Goal: Information Seeking & Learning: Learn about a topic

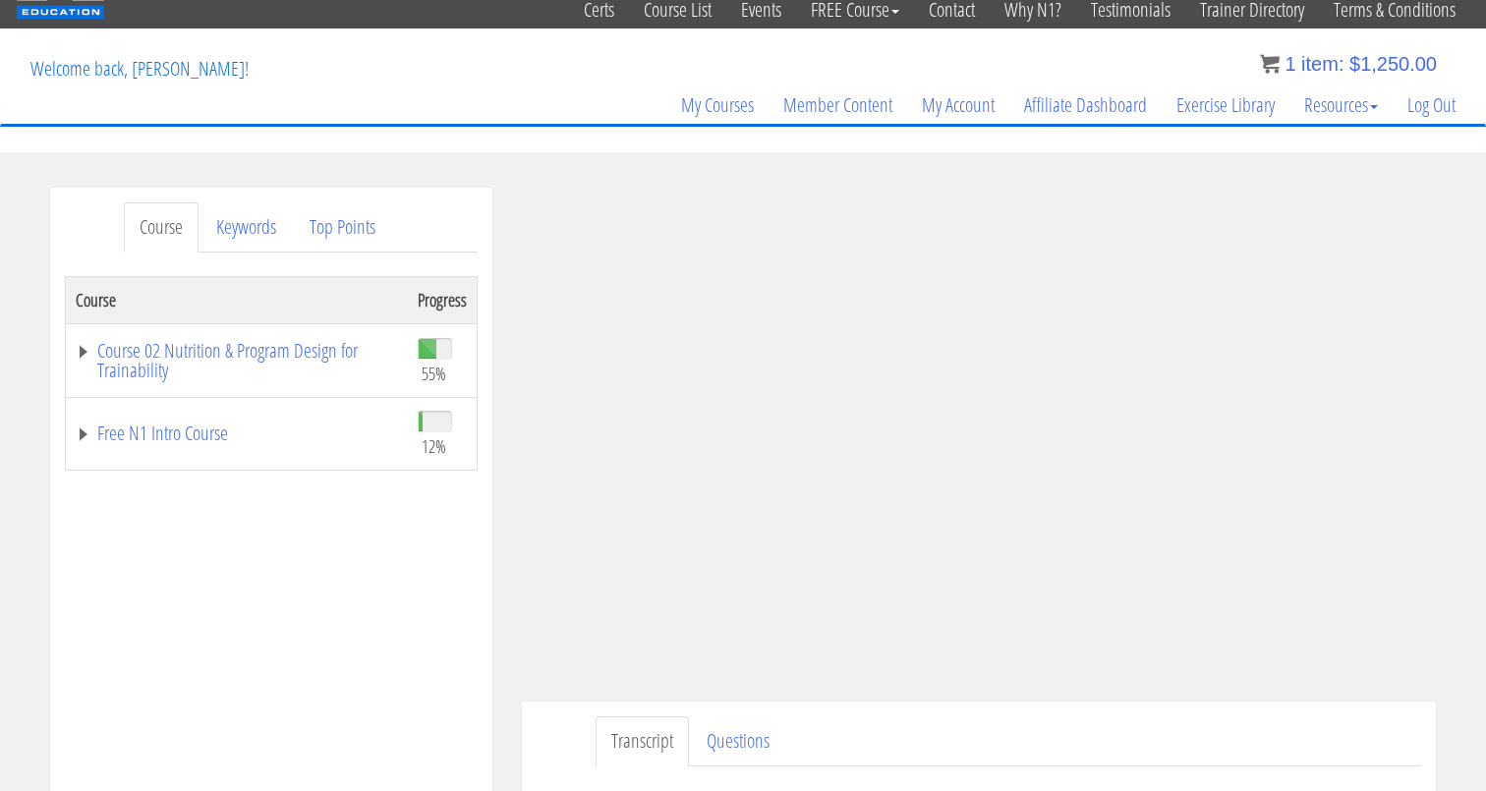
scroll to position [84, 0]
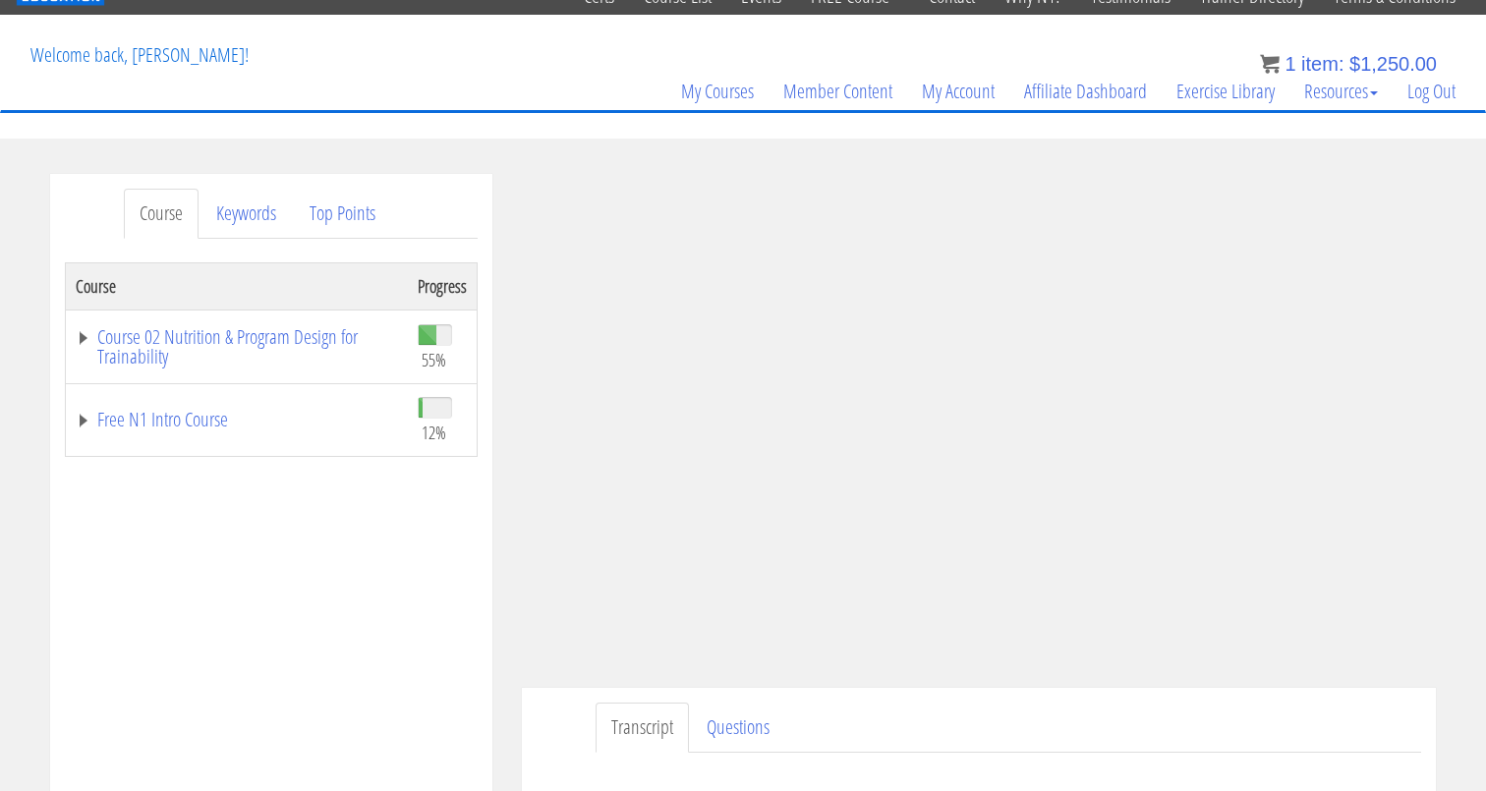
click at [224, 589] on div "Course Progress Course 02 Nutrition & Program Design for Trainability 55% Modul…" at bounding box center [271, 753] width 413 height 983
click at [344, 341] on link "Course 02 Nutrition & Program Design for Trainability" at bounding box center [237, 346] width 322 height 39
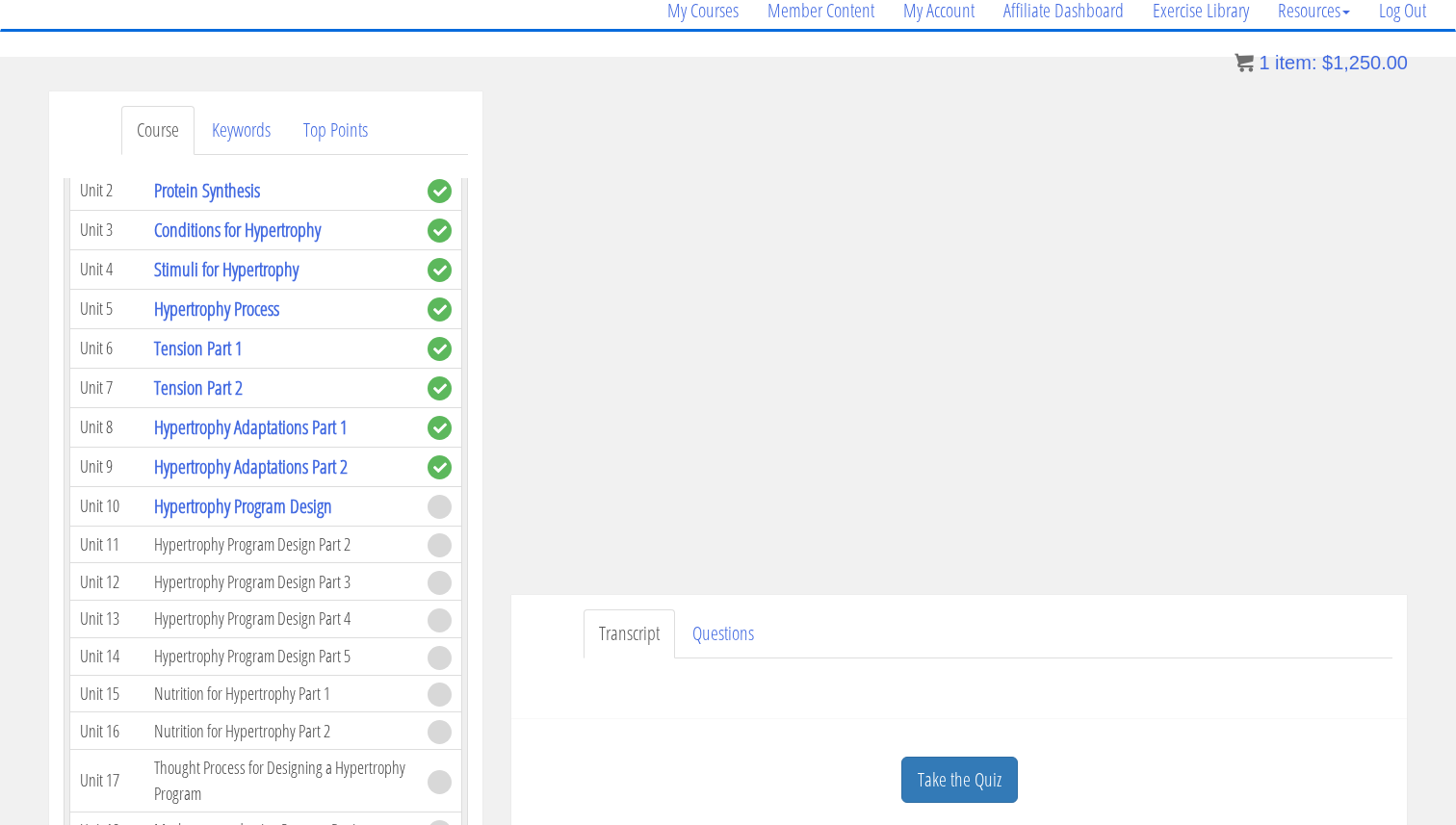
scroll to position [206, 0]
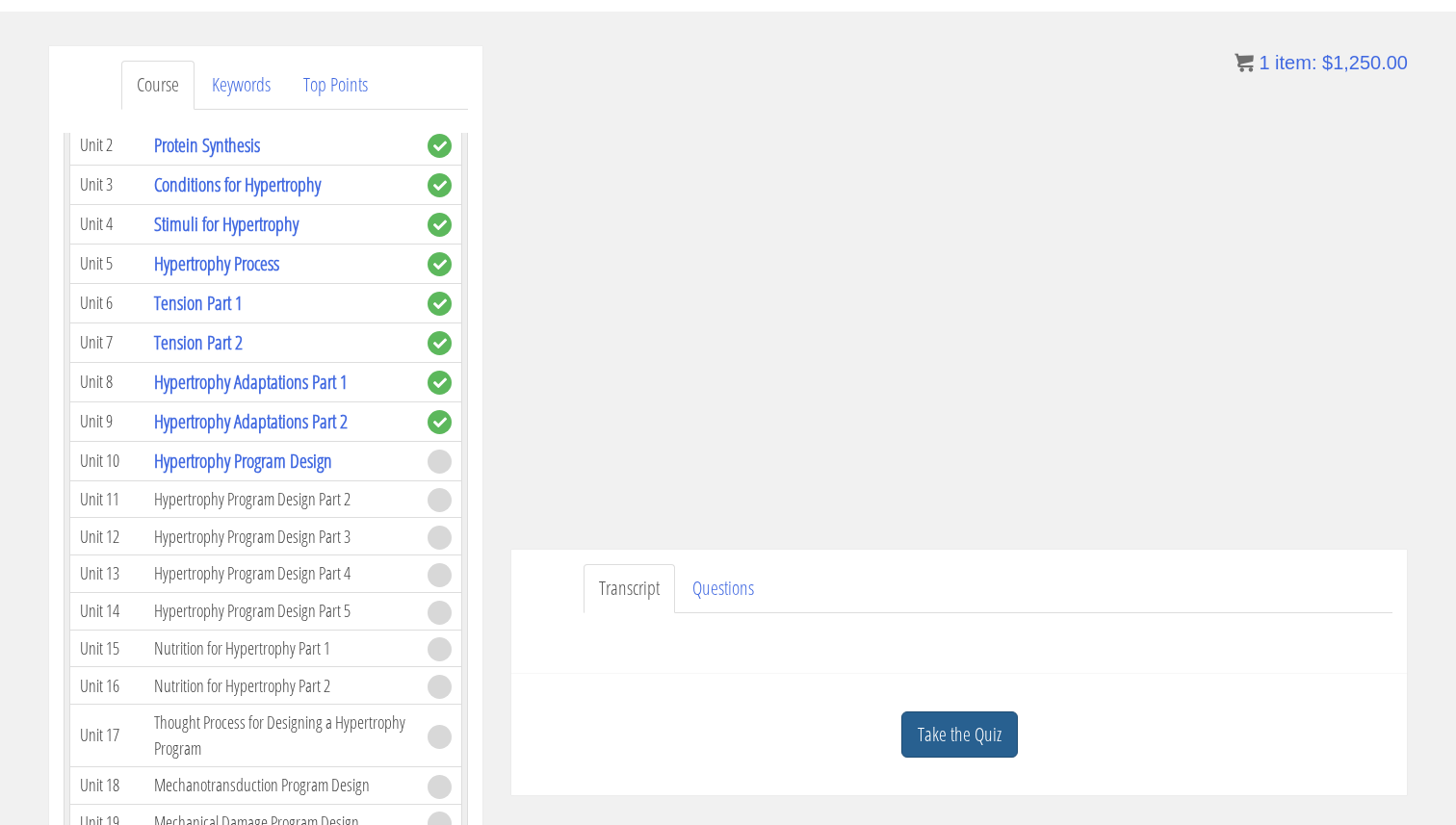
click at [949, 724] on link "Take the Quiz" at bounding box center [959, 735] width 117 height 47
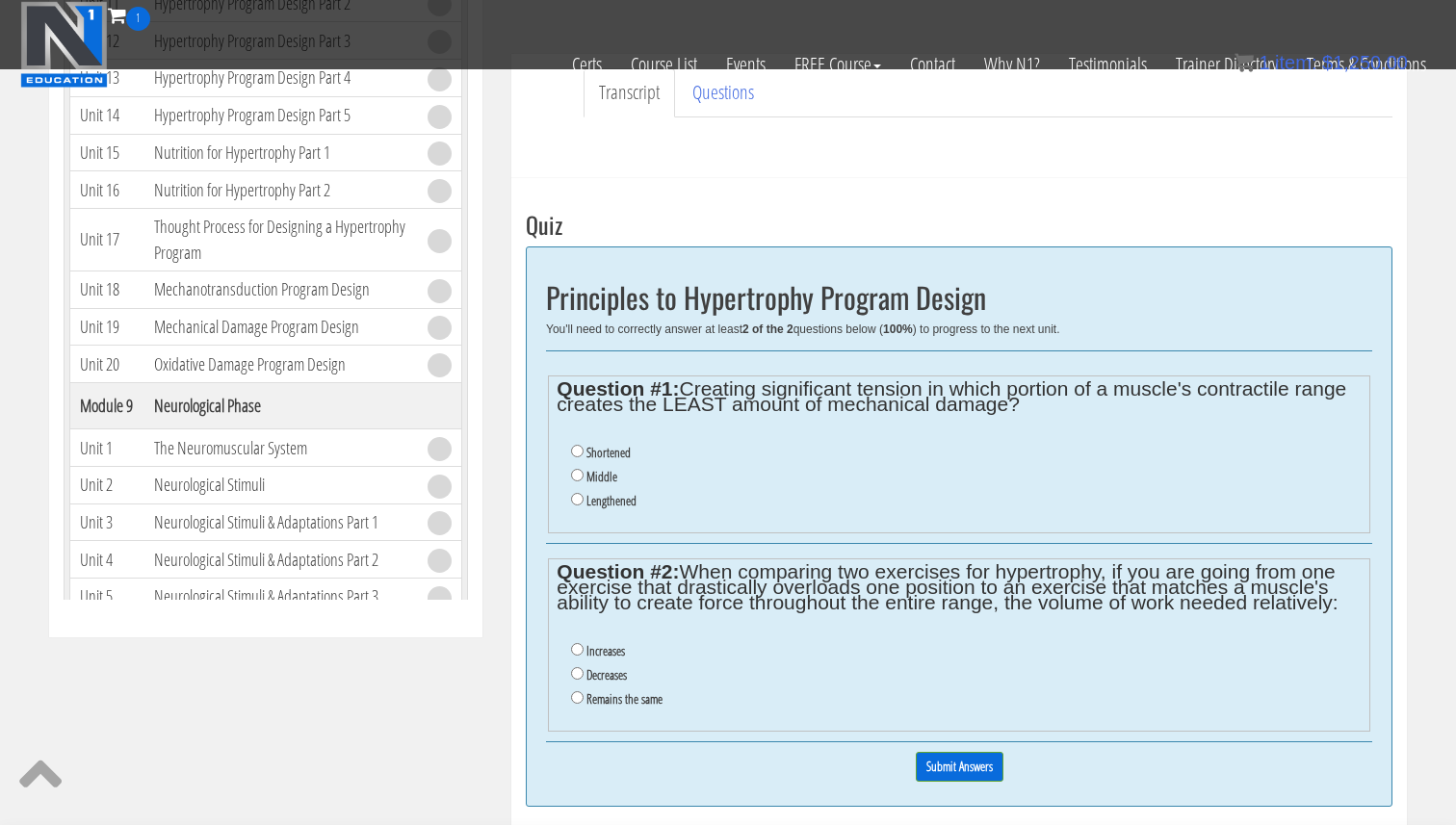
scroll to position [585, 0]
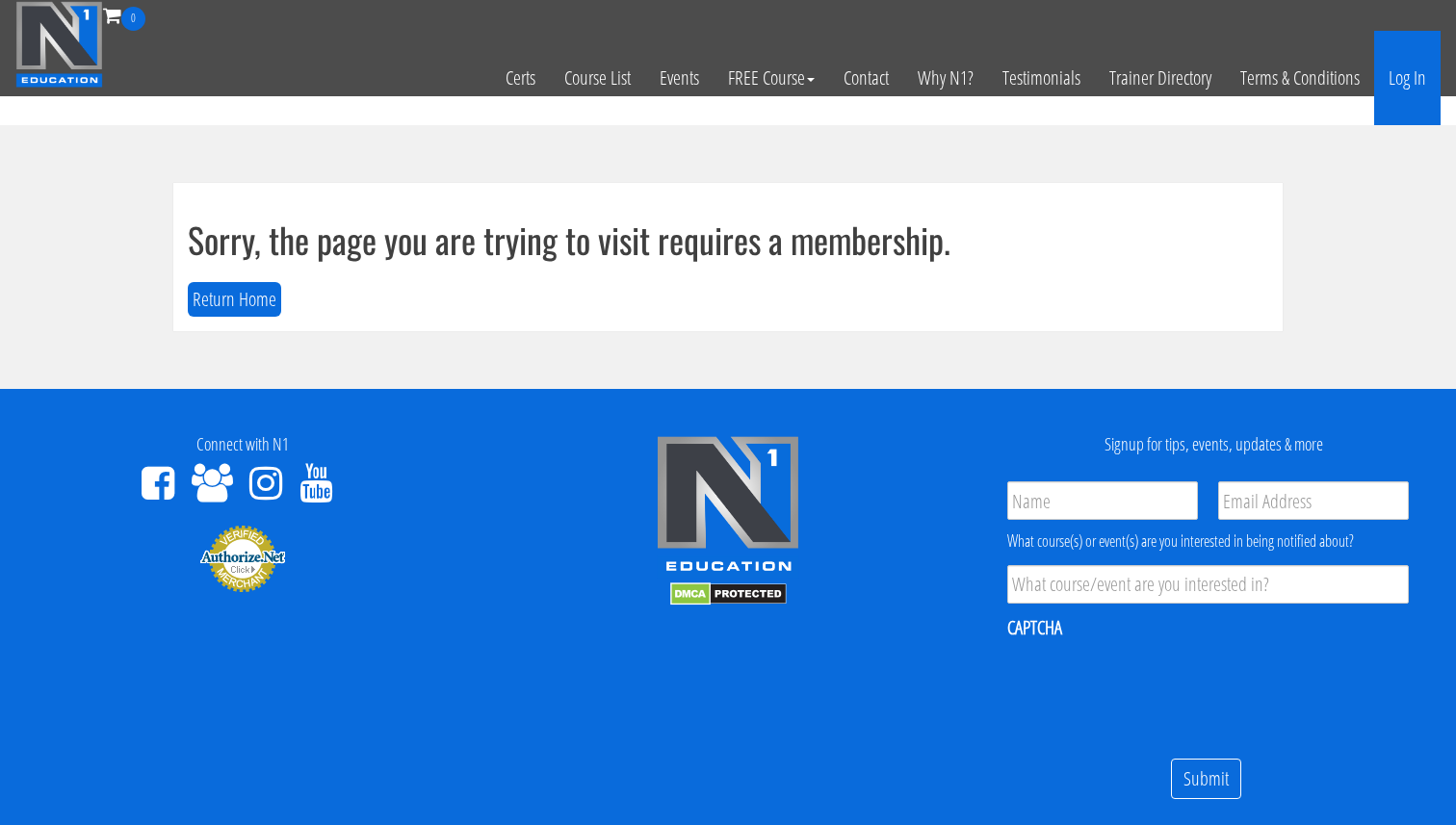
click at [1389, 72] on link "Log In" at bounding box center [1407, 77] width 67 height 94
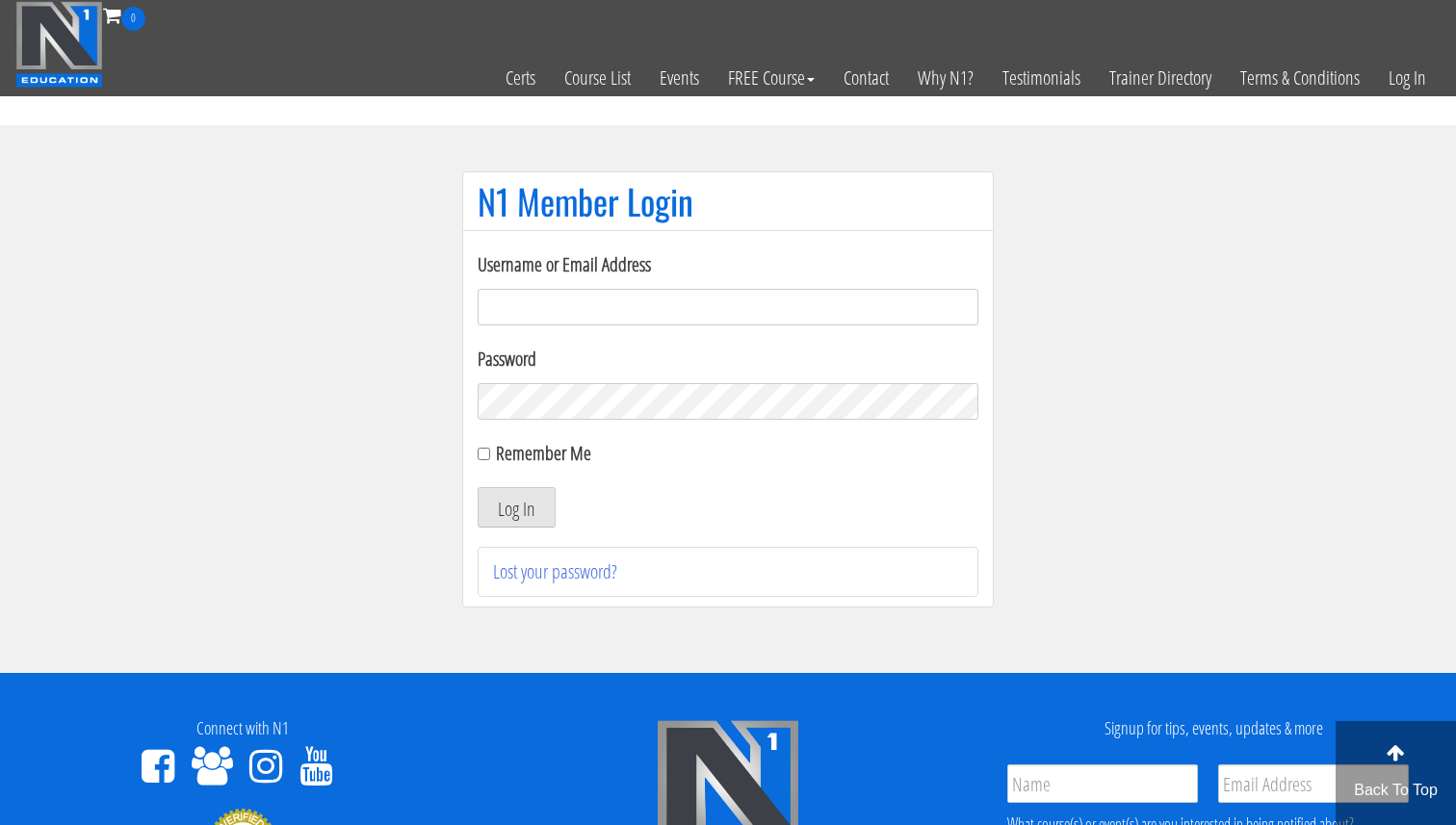
click at [781, 329] on form "Username or Email Address Password Remember Me Log In" at bounding box center [727, 389] width 501 height 277
click at [781, 317] on input "Username or Email Address" at bounding box center [727, 307] width 501 height 36
type input "[EMAIL_ADDRESS][DOMAIN_NAME]"
click at [473, 448] on div "Username or Email Address svenarends@live.nl Password Remember Me Log In Lost y…" at bounding box center [728, 418] width 532 height 377
click at [483, 453] on input "Remember Me" at bounding box center [483, 454] width 13 height 13
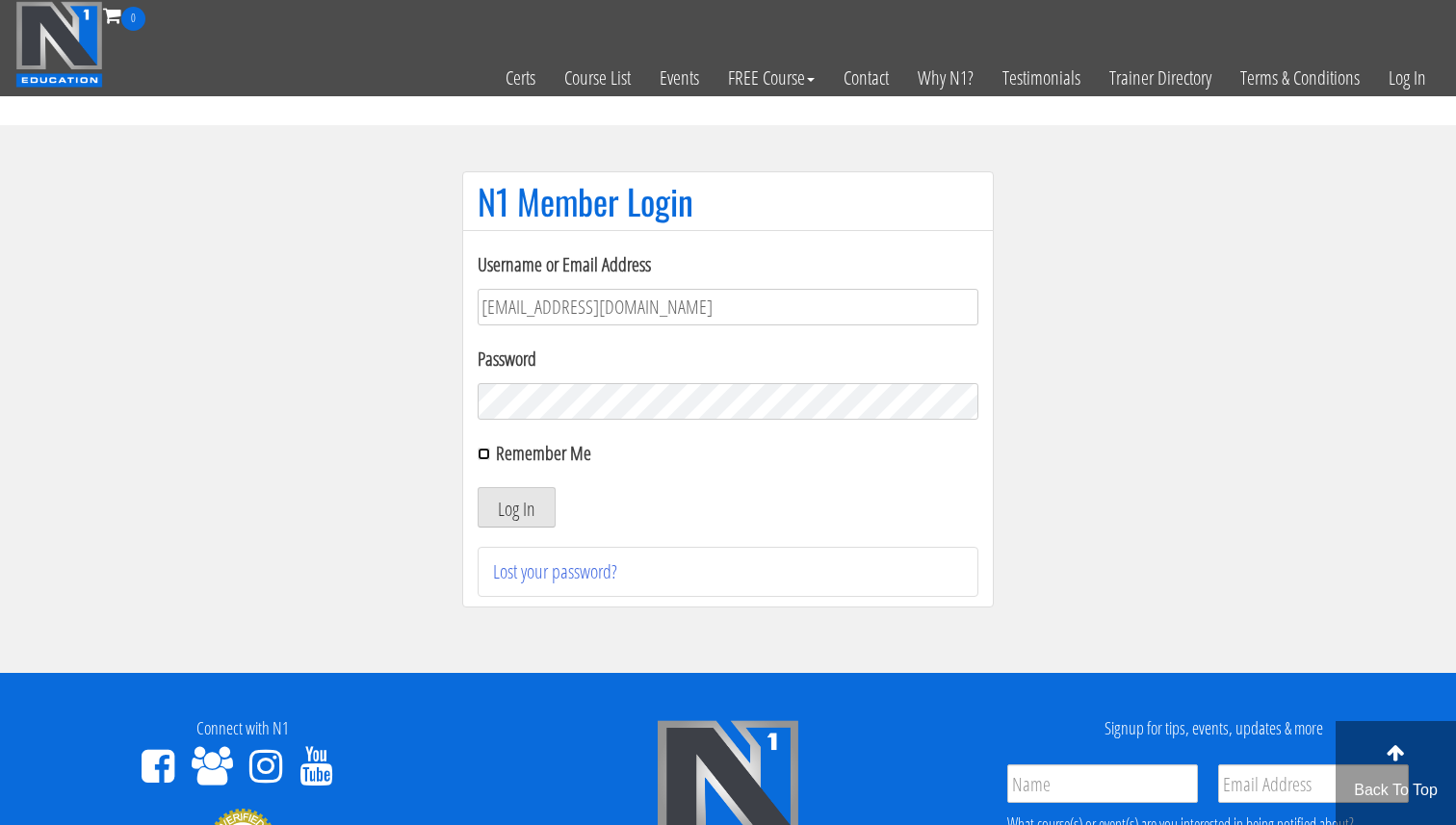
checkbox input "true"
click at [540, 514] on button "Log In" at bounding box center [516, 507] width 78 height 40
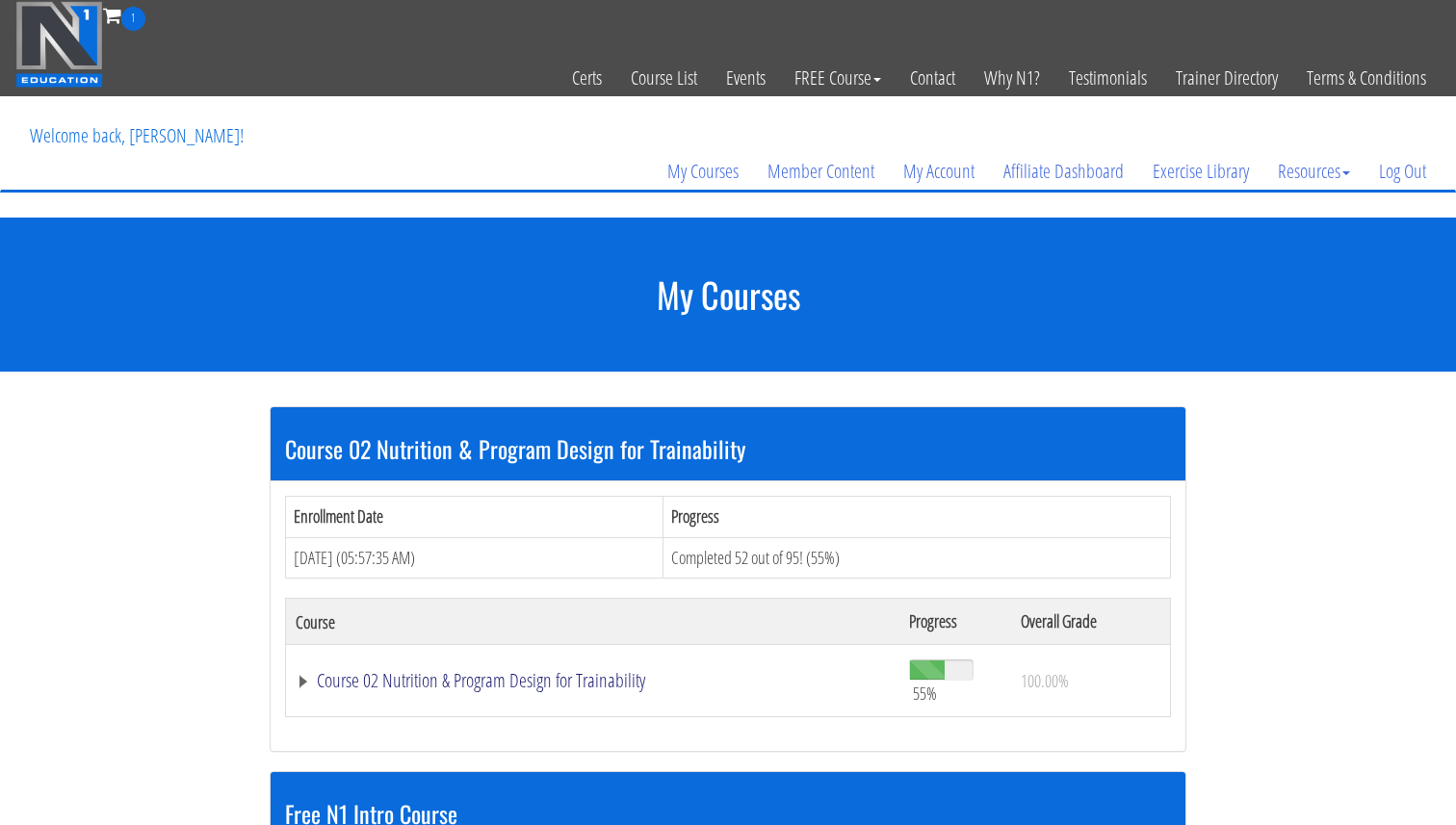
click at [446, 687] on link "Course 02 Nutrition & Program Design for Trainability" at bounding box center [593, 681] width 594 height 20
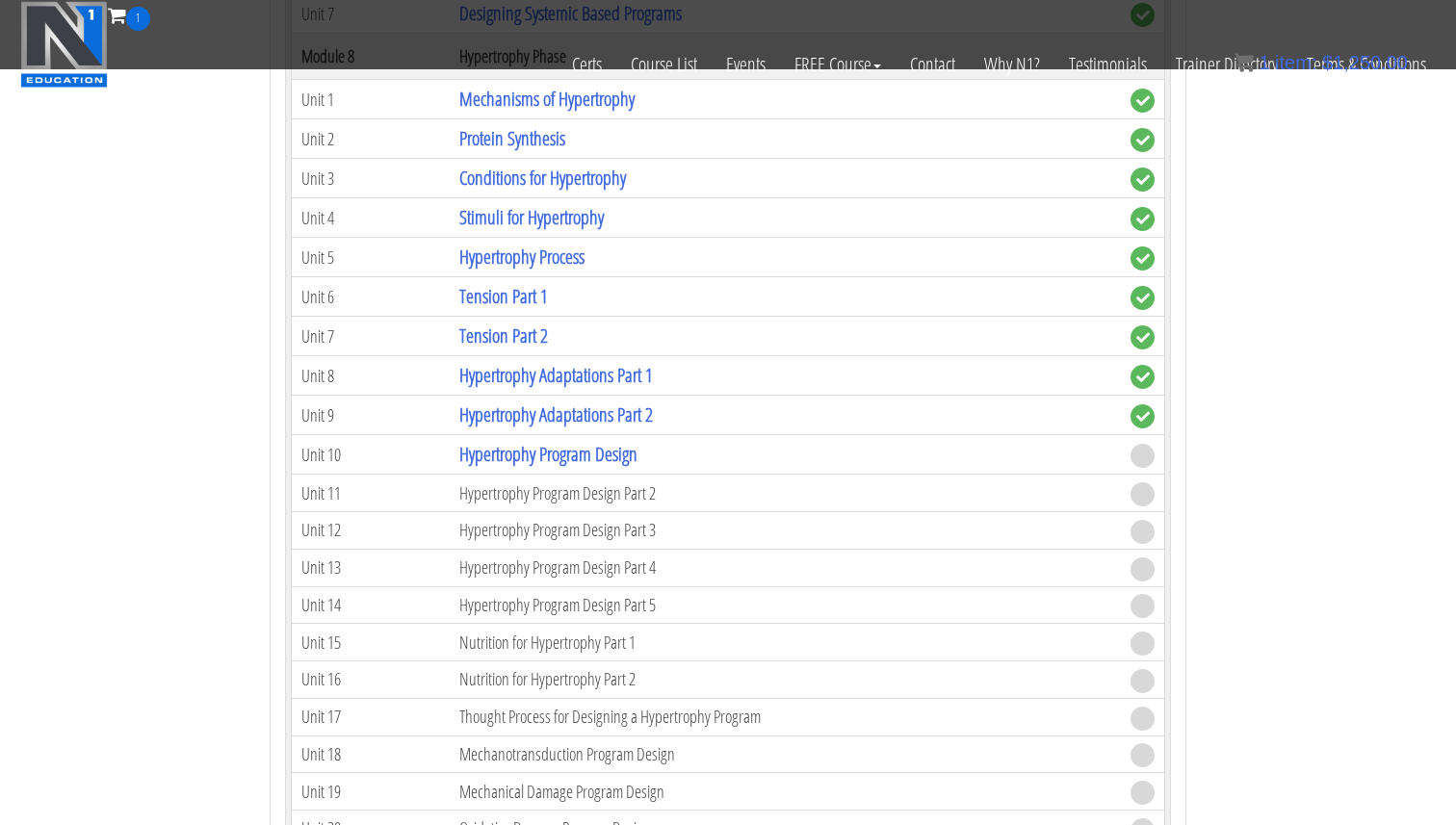
scroll to position [2645, 0]
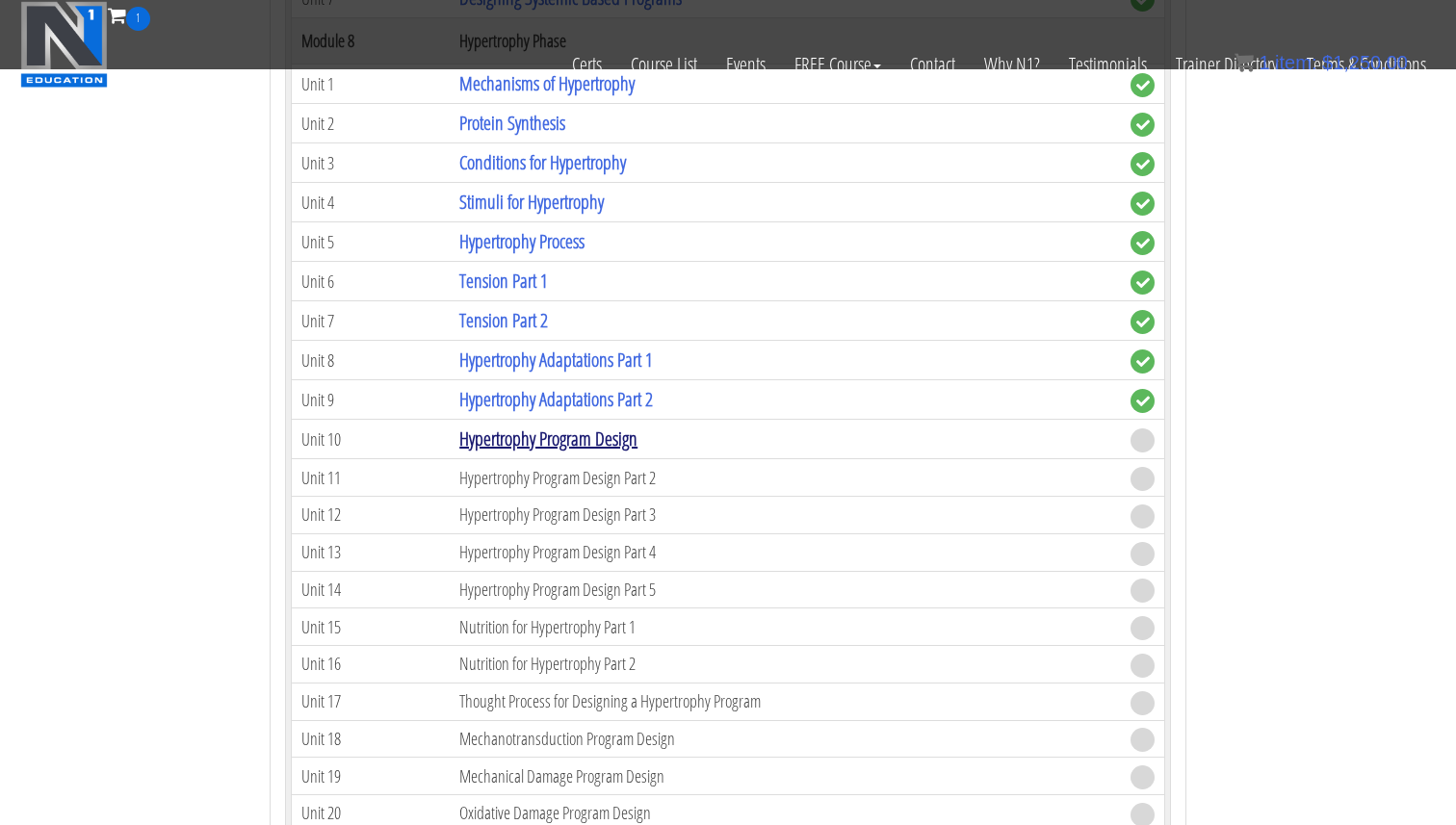
click at [566, 446] on link "Hypertrophy Program Design" at bounding box center [549, 438] width 178 height 26
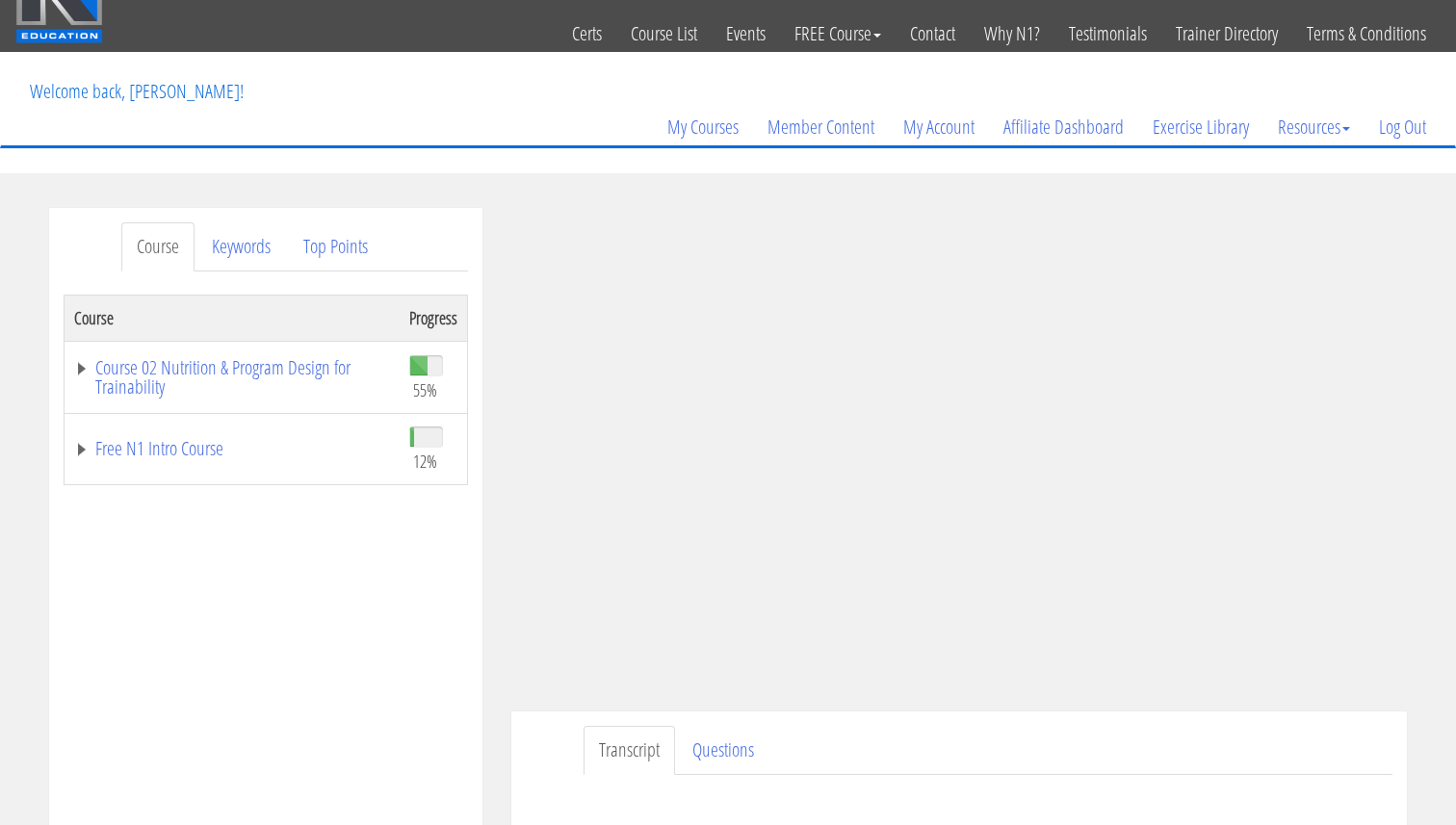
scroll to position [73, 0]
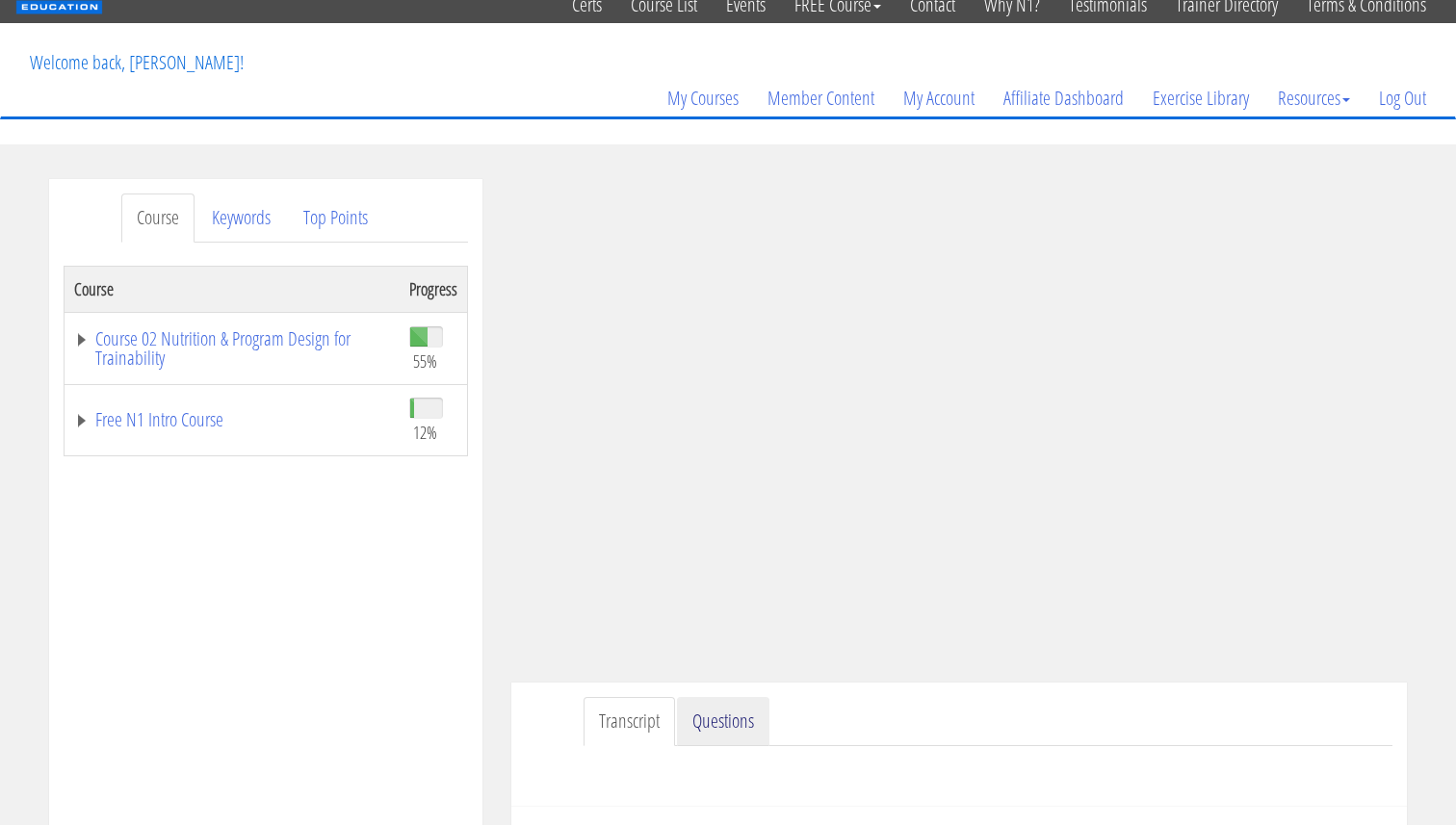
click at [735, 709] on link "Questions" at bounding box center [723, 722] width 92 height 49
click at [672, 720] on link "Transcript" at bounding box center [629, 722] width 91 height 49
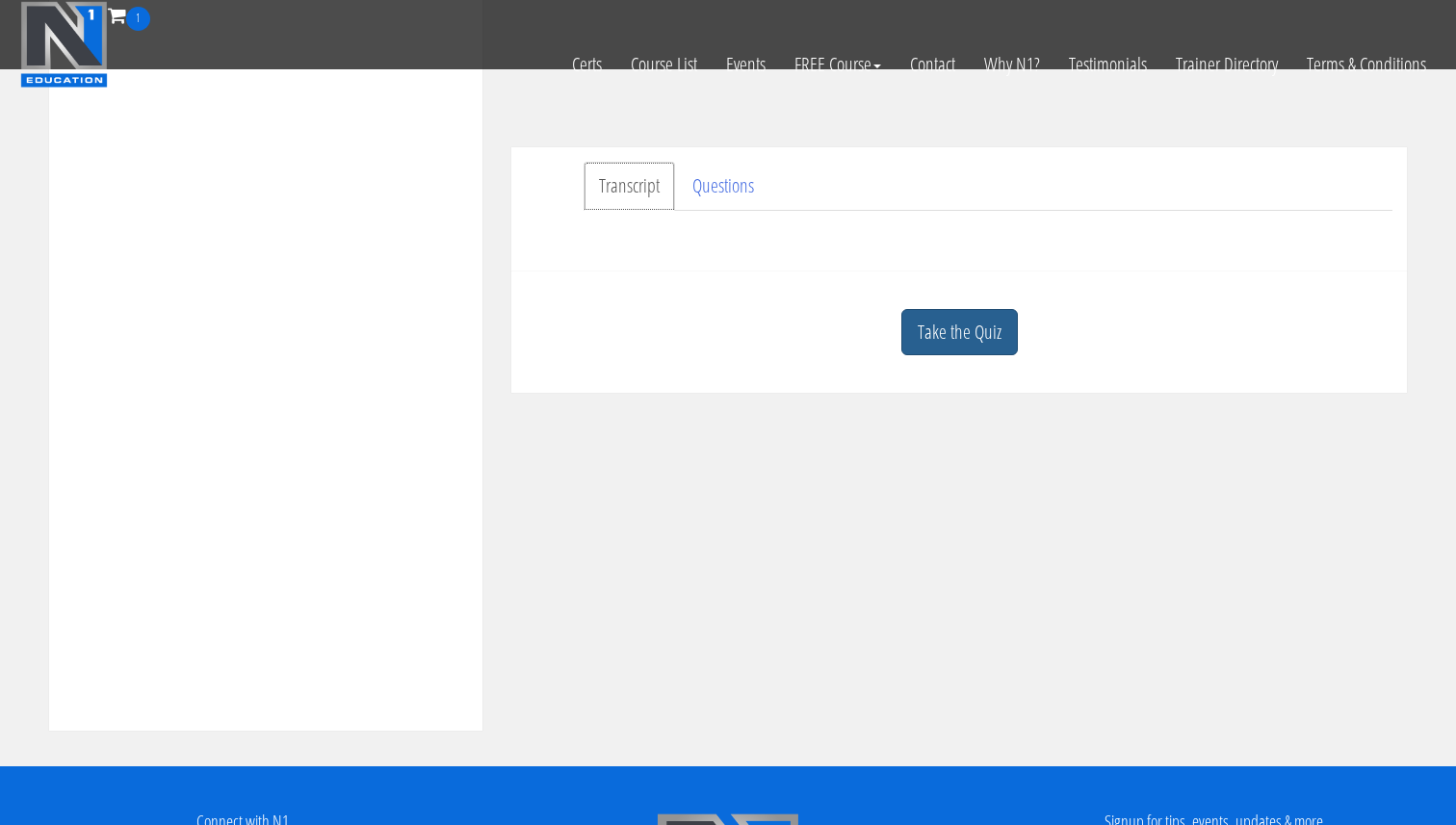
scroll to position [0, 0]
click at [995, 320] on link "Take the Quiz" at bounding box center [959, 332] width 117 height 47
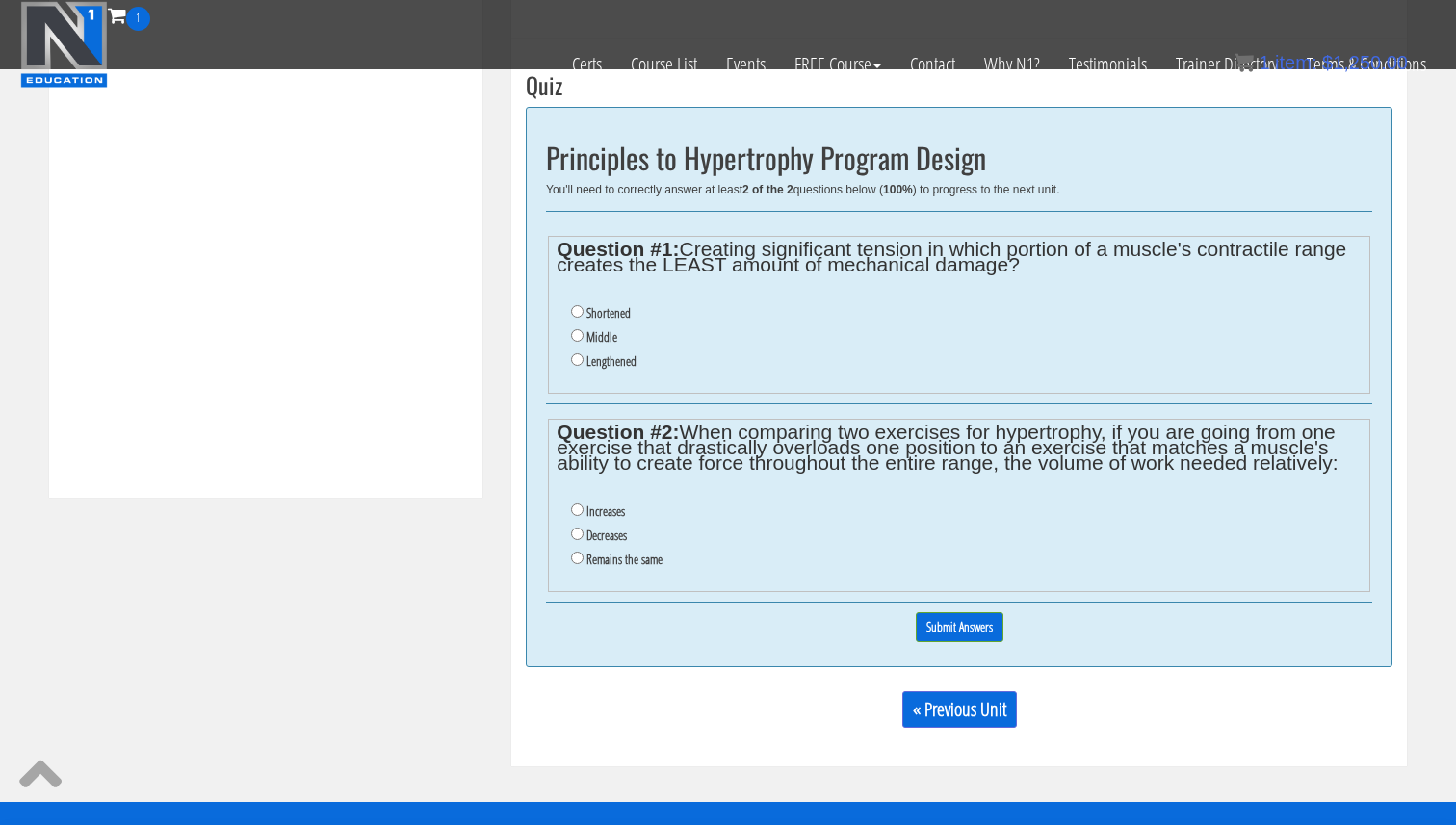
scroll to position [721, 0]
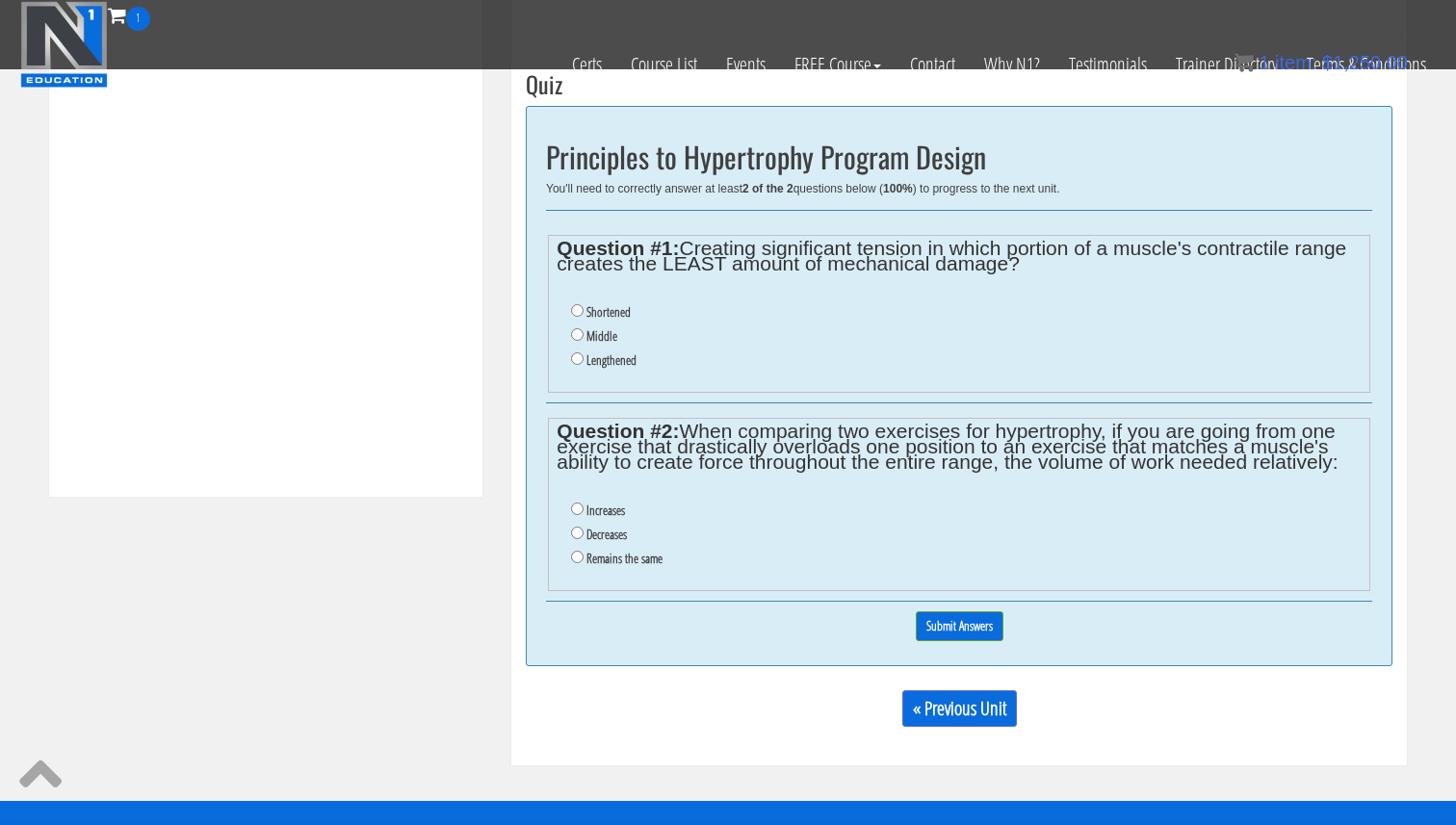
click at [605, 533] on label "Decreases" at bounding box center [607, 535] width 40 height 16
click at [584, 533] on input "Decreases" at bounding box center [577, 533] width 13 height 13
radio input "true"
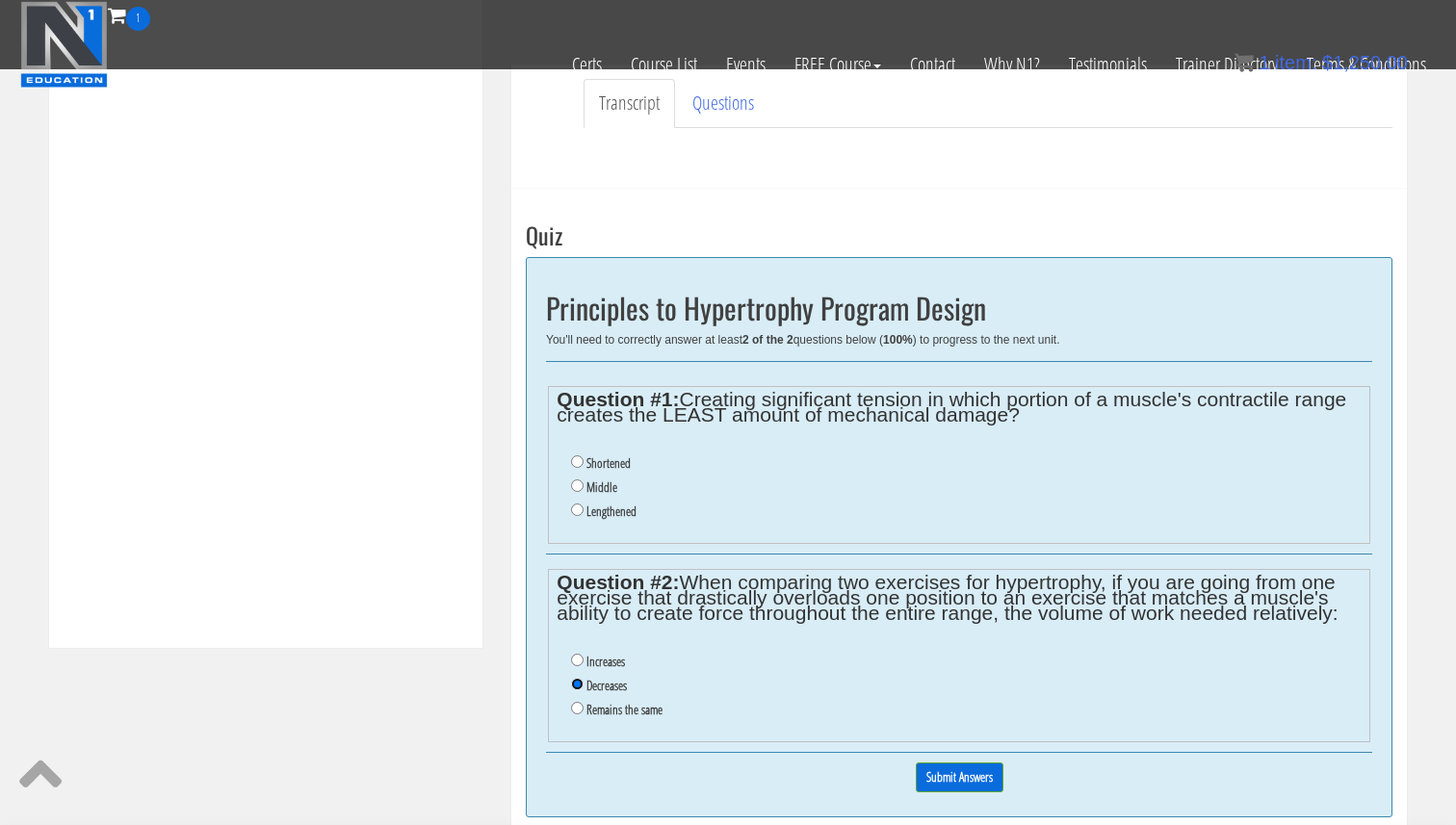
scroll to position [549, 0]
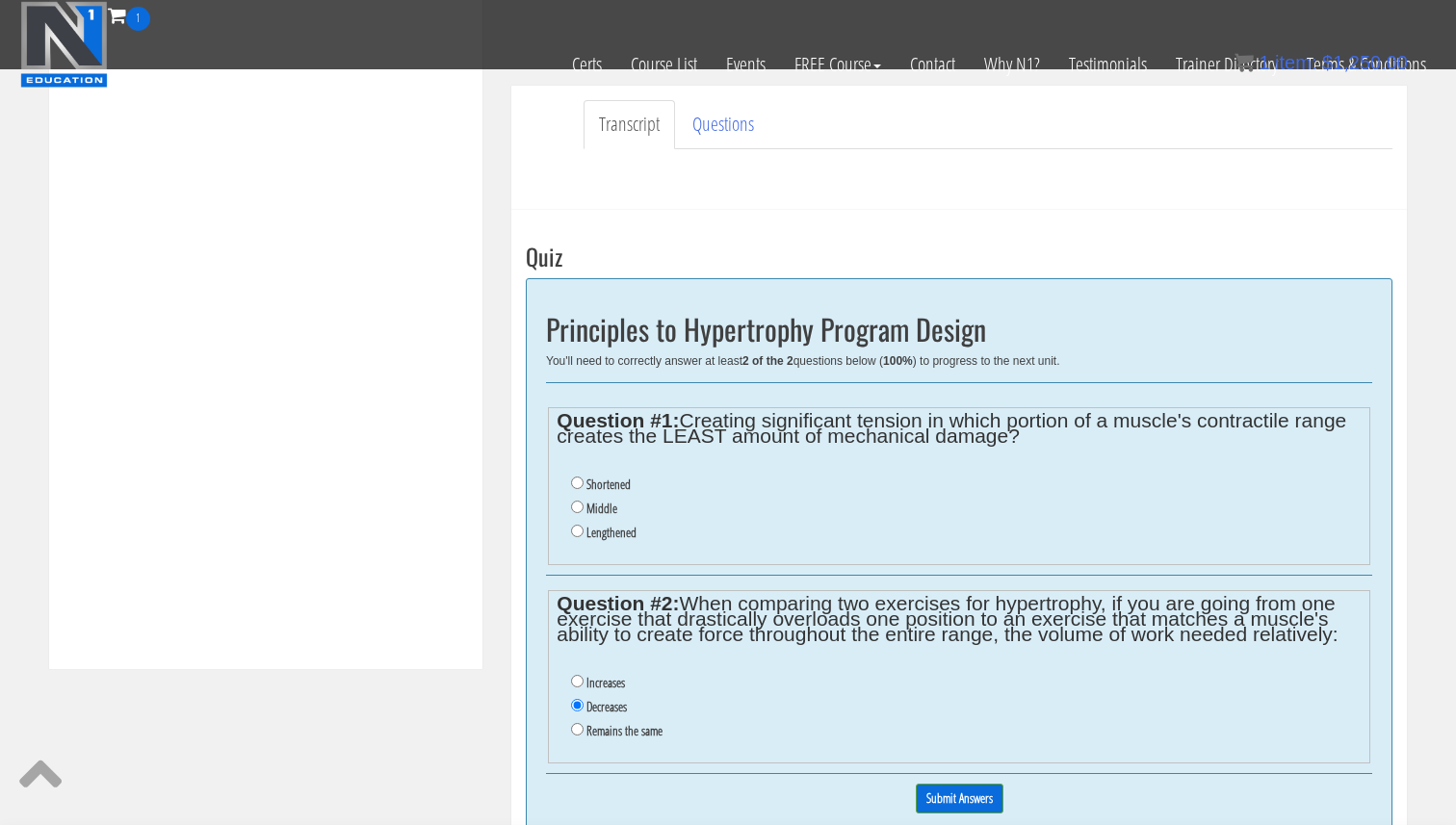
click at [582, 475] on li "Shortened" at bounding box center [966, 485] width 790 height 24
click at [599, 487] on label "Shortened" at bounding box center [608, 484] width 44 height 16
click at [584, 487] on input "Shortened" at bounding box center [577, 482] width 13 height 13
radio input "true"
click at [972, 795] on input "Submit Answers" at bounding box center [959, 799] width 87 height 29
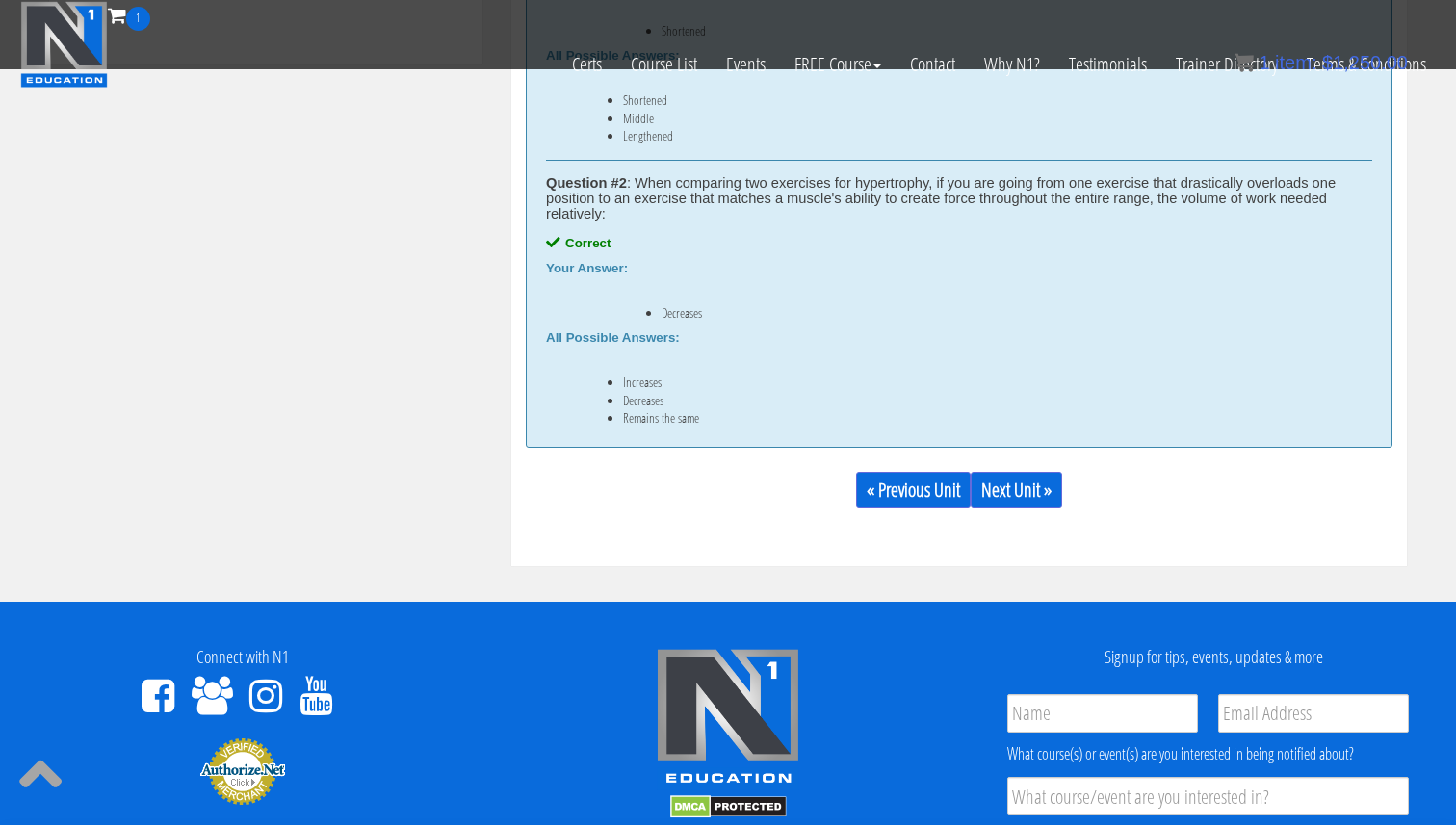
scroll to position [1165, 0]
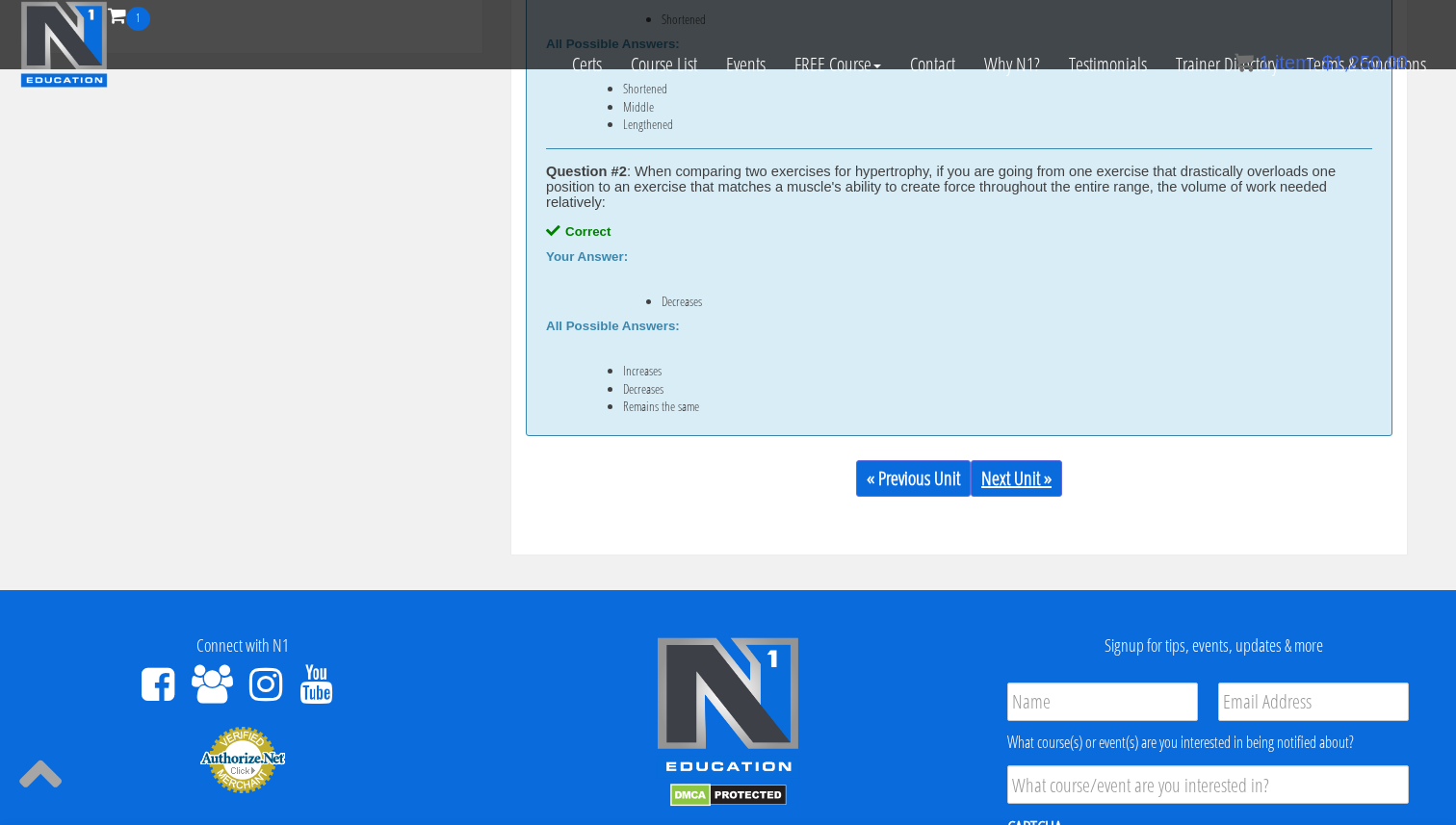
click at [1016, 487] on link "Next Unit »" at bounding box center [1016, 478] width 91 height 36
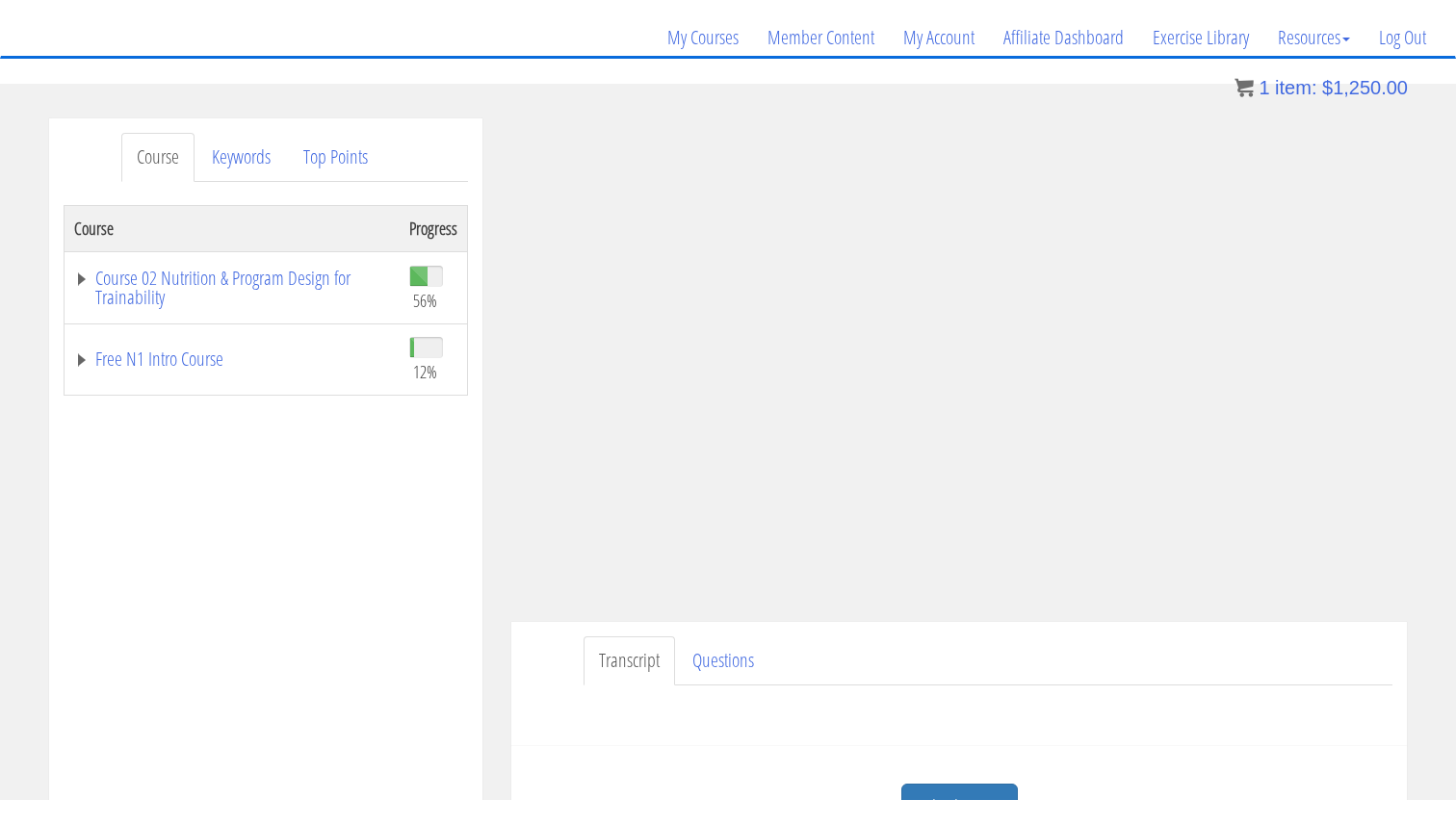
scroll to position [143, 0]
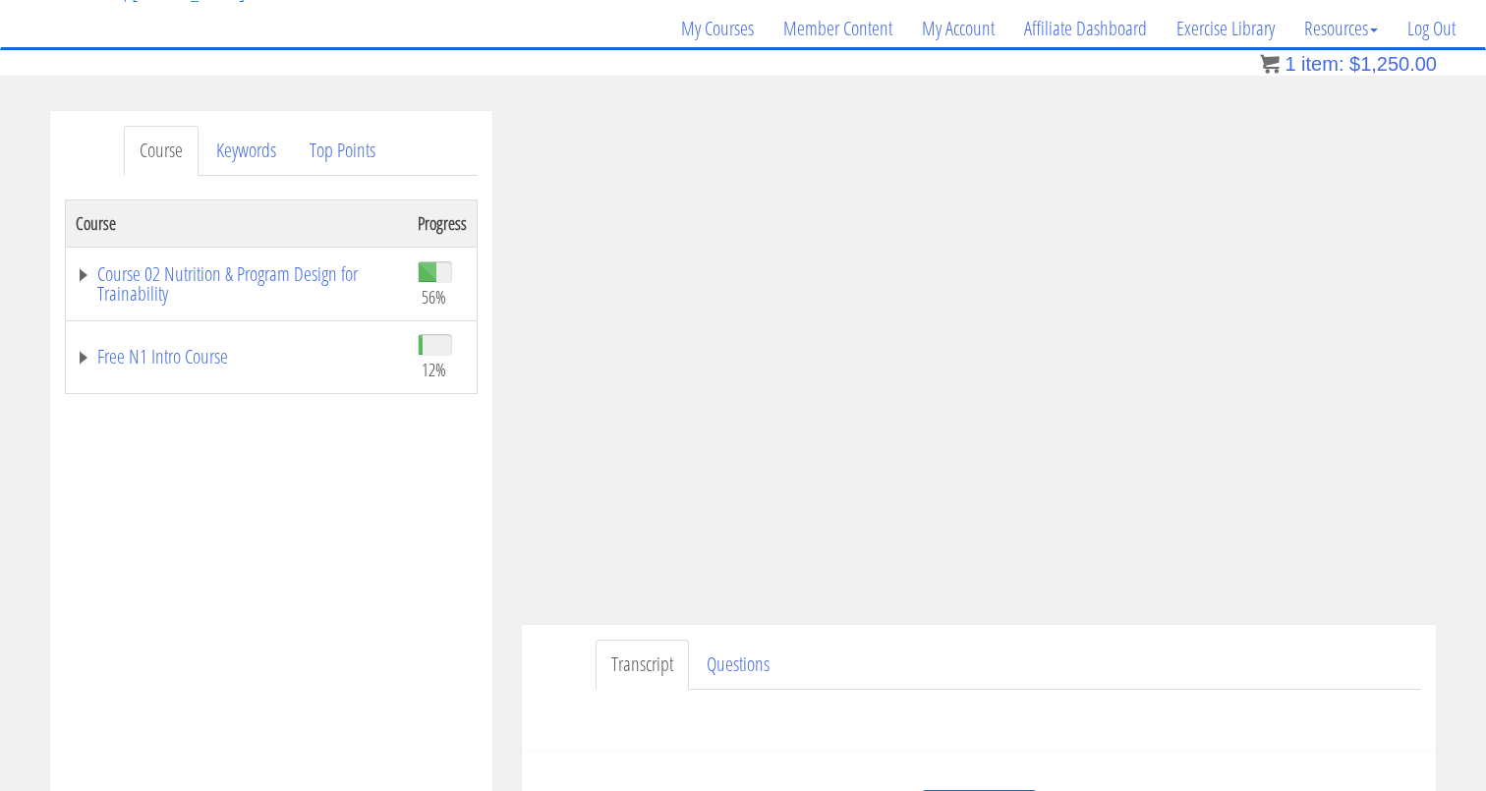
click at [434, 526] on div "Course Progress Course 02 Nutrition & Program Design for Trainability 56% Modul…" at bounding box center [271, 691] width 413 height 983
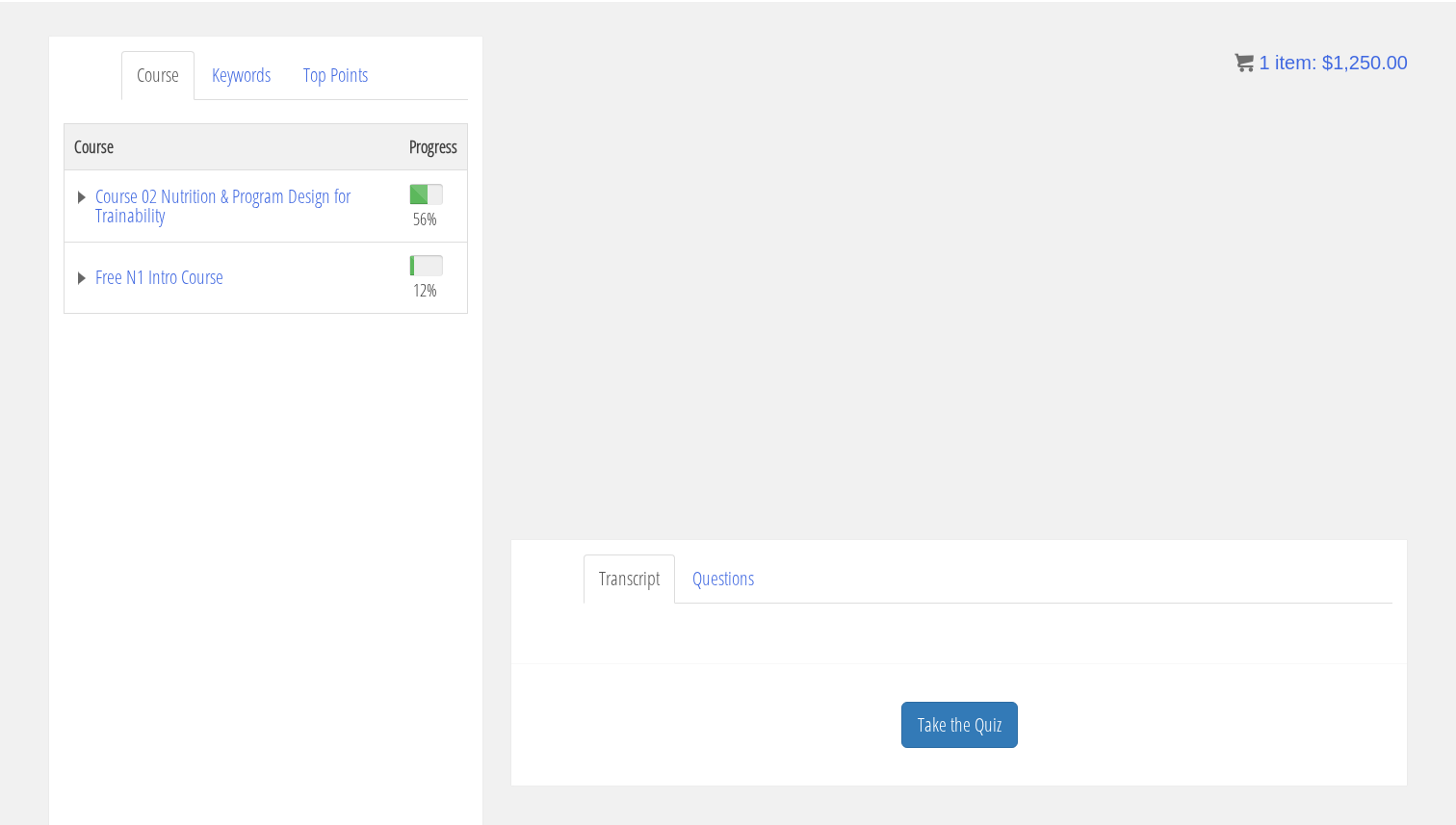
scroll to position [224, 0]
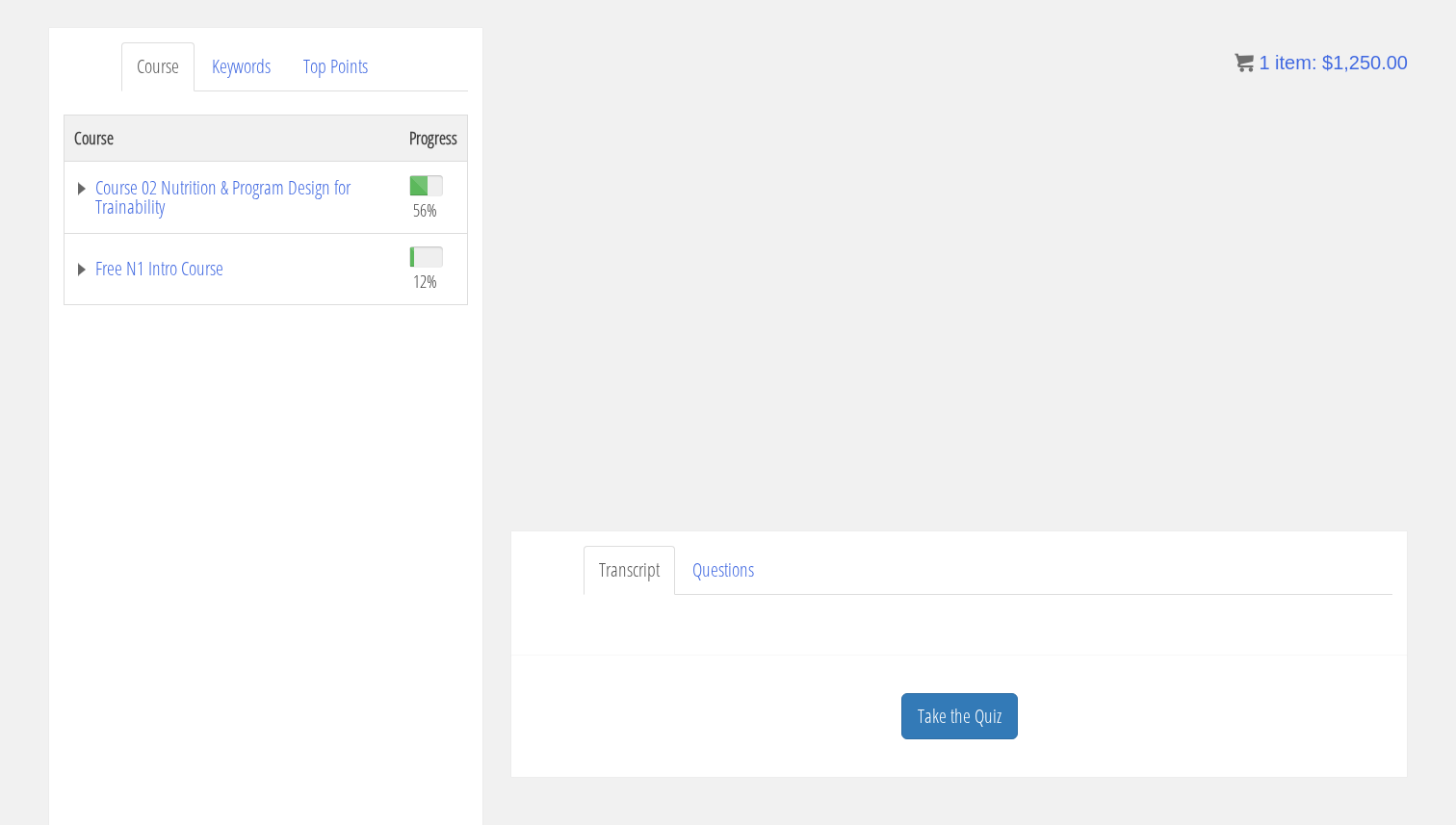
click at [945, 688] on div "Take the Quiz" at bounding box center [959, 716] width 867 height 93
click at [945, 692] on div "Take the Quiz" at bounding box center [959, 716] width 867 height 93
click at [940, 704] on link "Take the Quiz" at bounding box center [959, 717] width 117 height 47
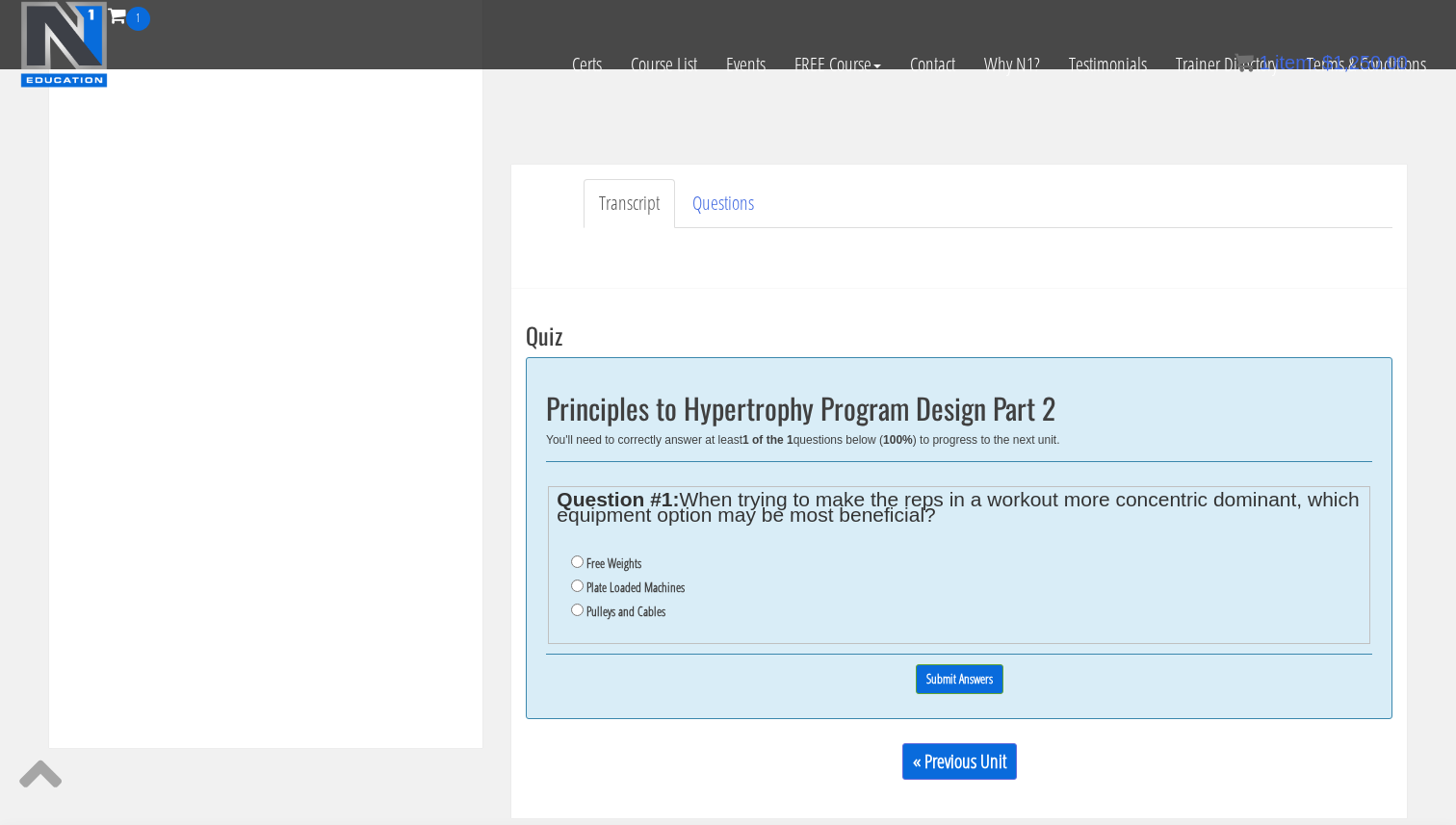
scroll to position [472, 0]
click at [577, 612] on input "Pulleys and Cables" at bounding box center [577, 607] width 13 height 13
radio input "true"
click at [967, 672] on input "Submit Answers" at bounding box center [959, 677] width 87 height 29
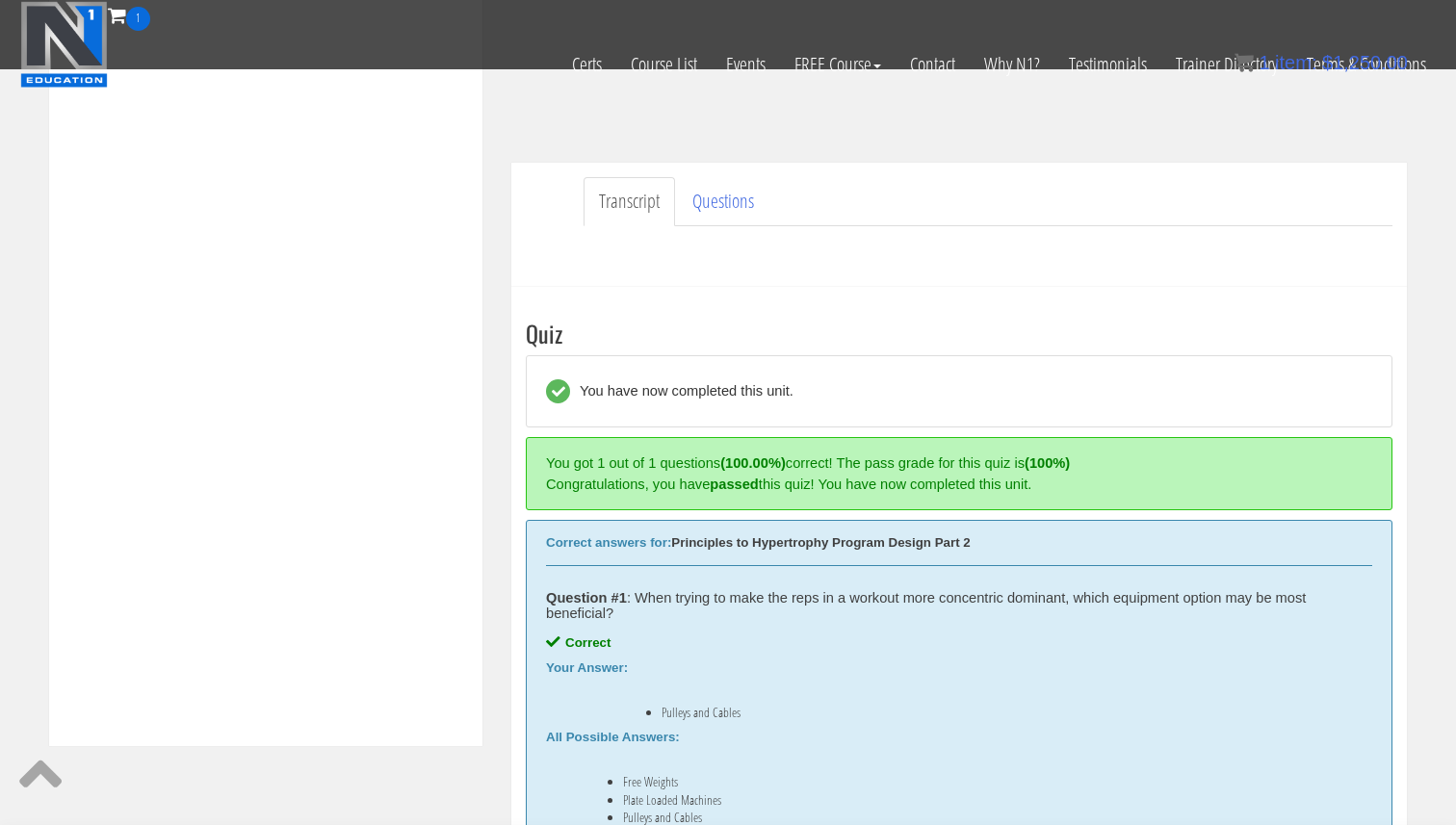
scroll to position [731, 0]
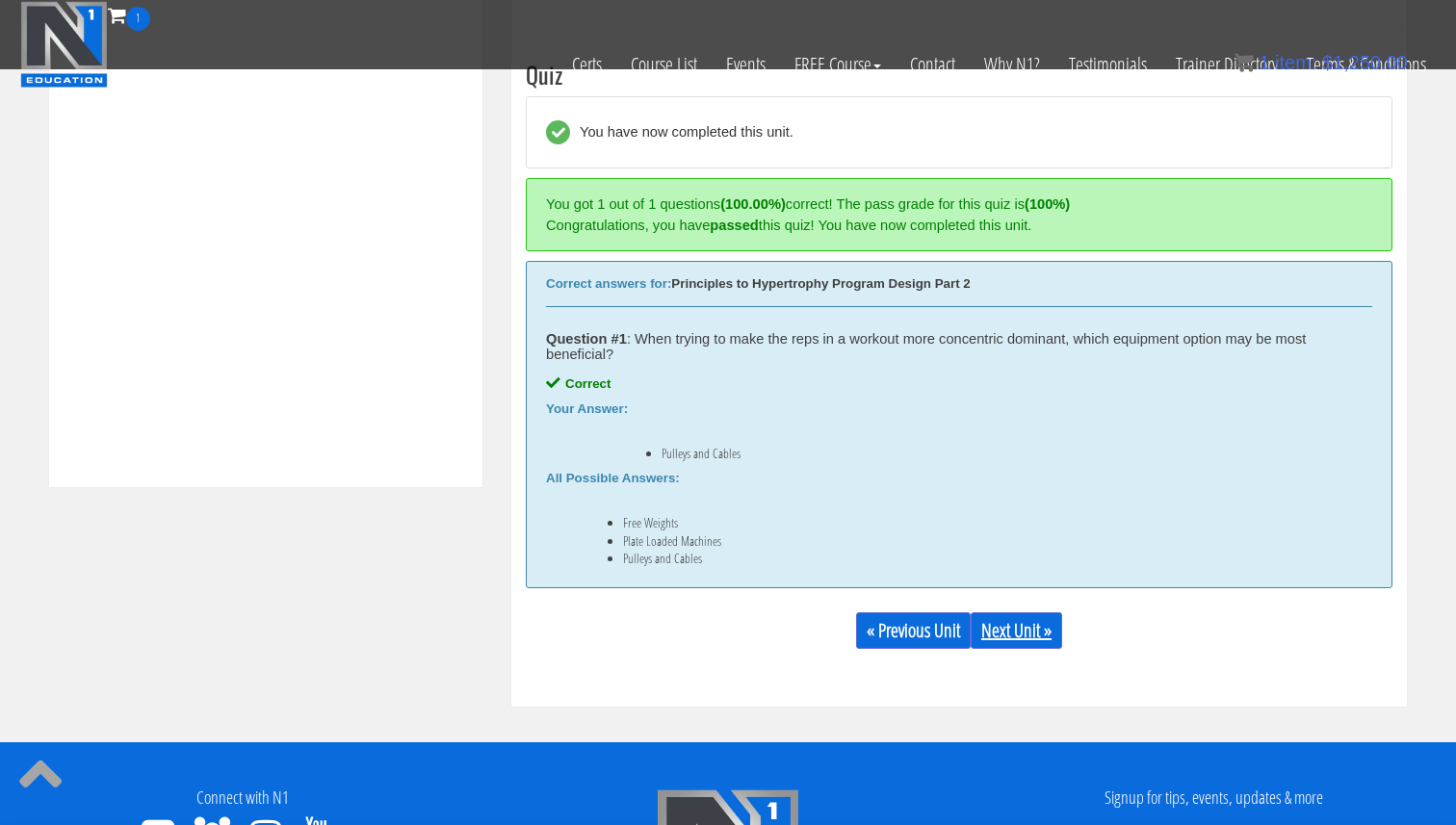
click at [1026, 619] on link "Next Unit »" at bounding box center [1016, 630] width 91 height 36
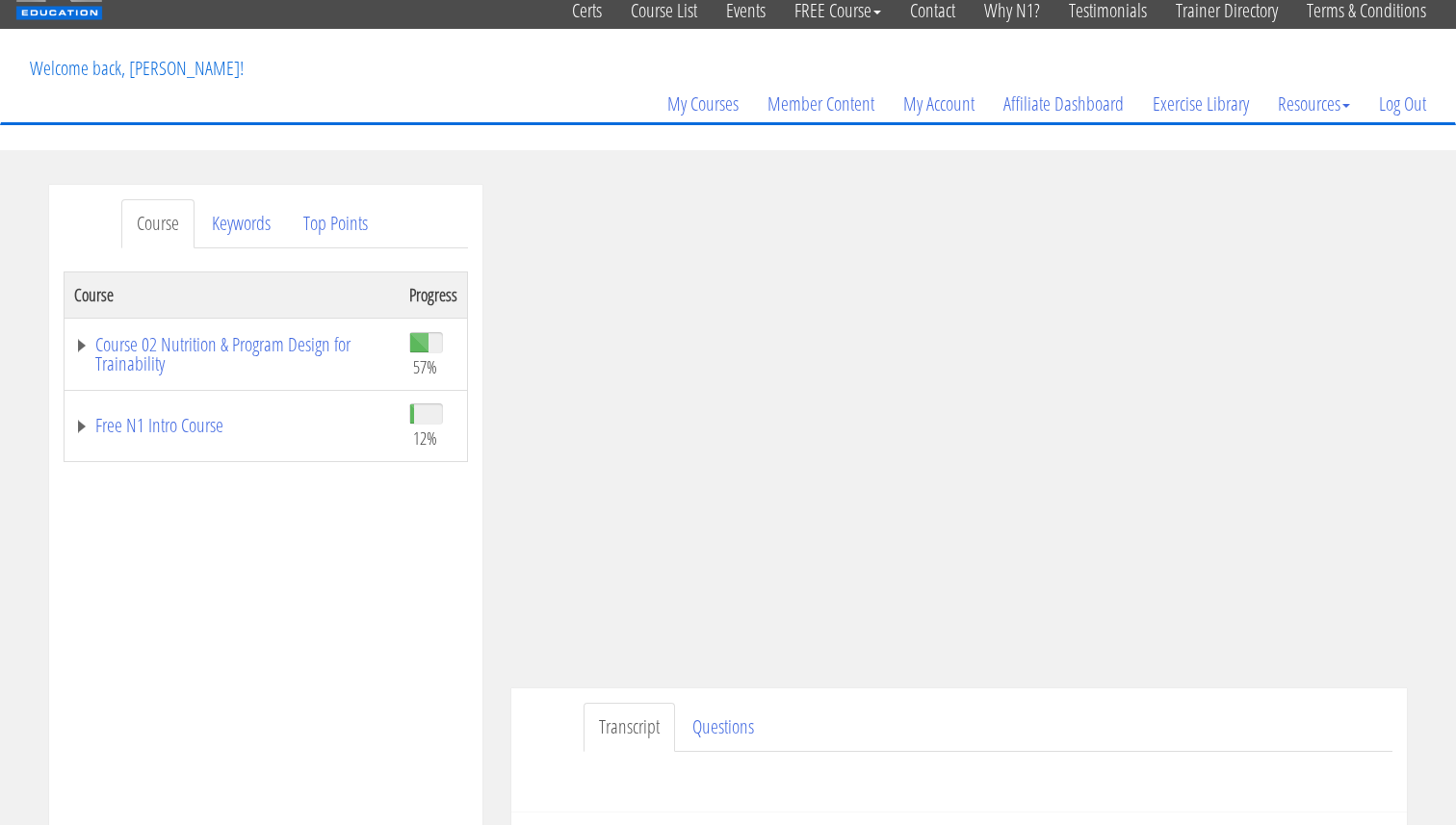
scroll to position [96, 0]
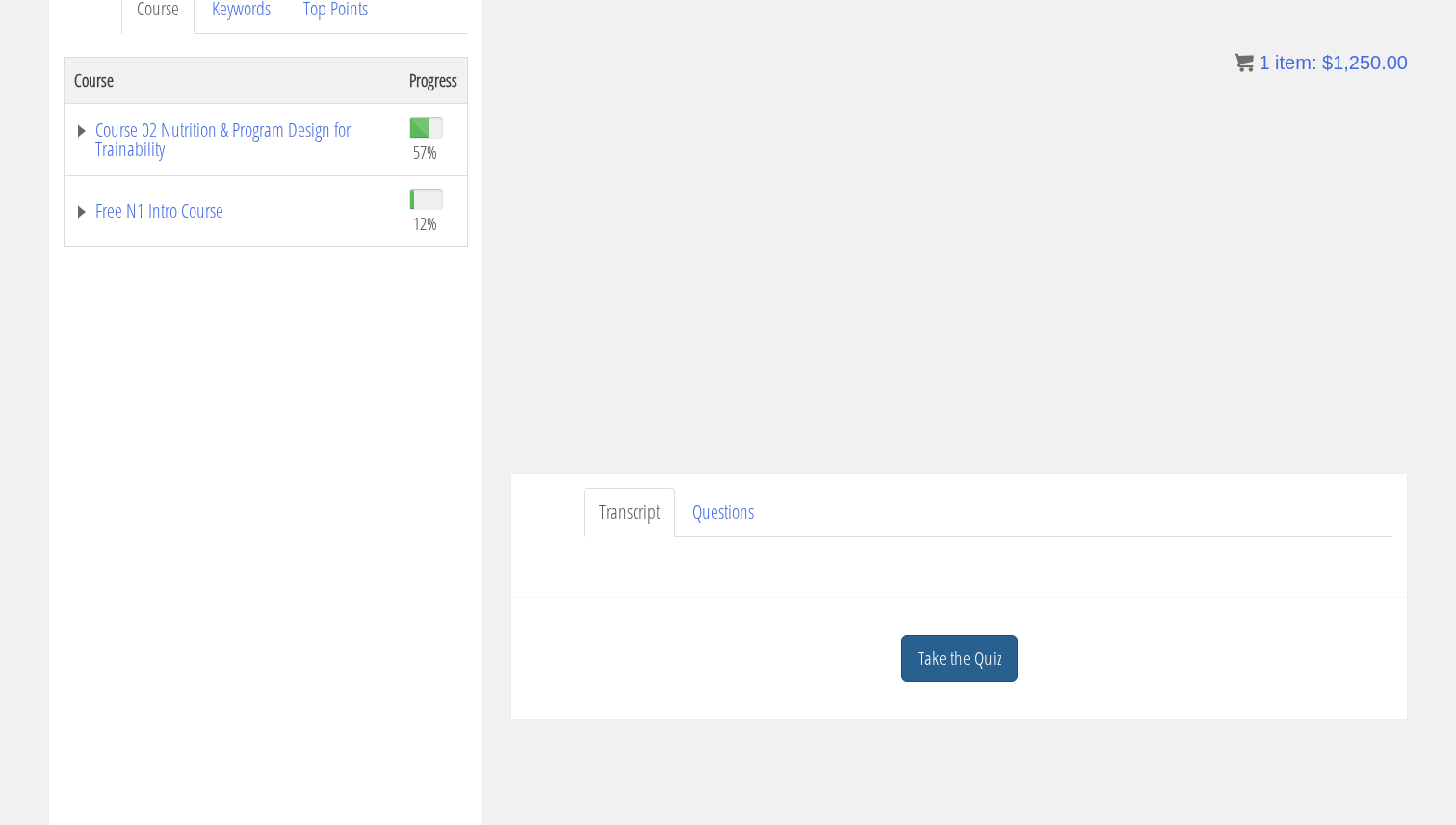
click at [996, 656] on link "Take the Quiz" at bounding box center [959, 659] width 117 height 47
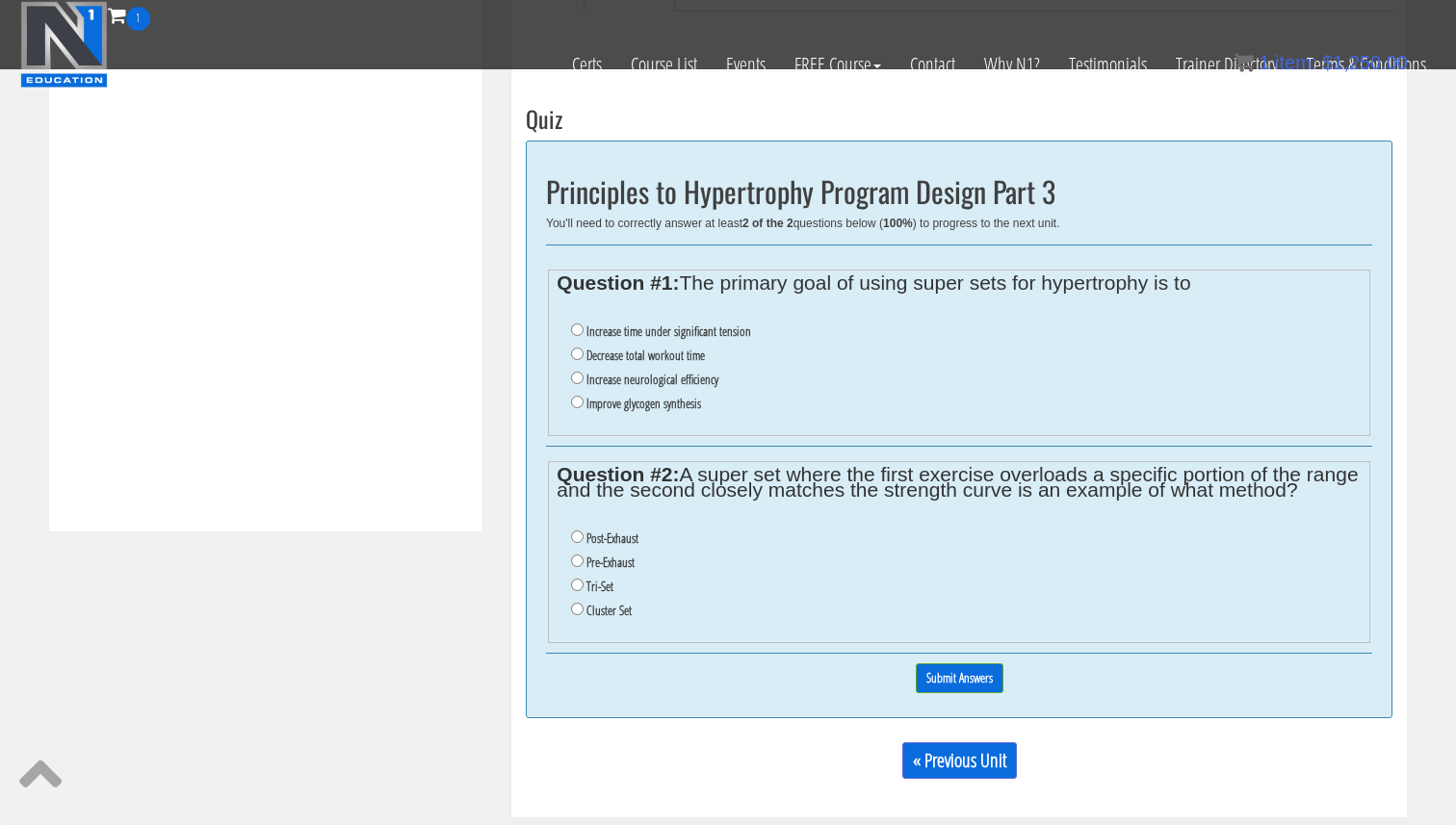
scroll to position [690, 0]
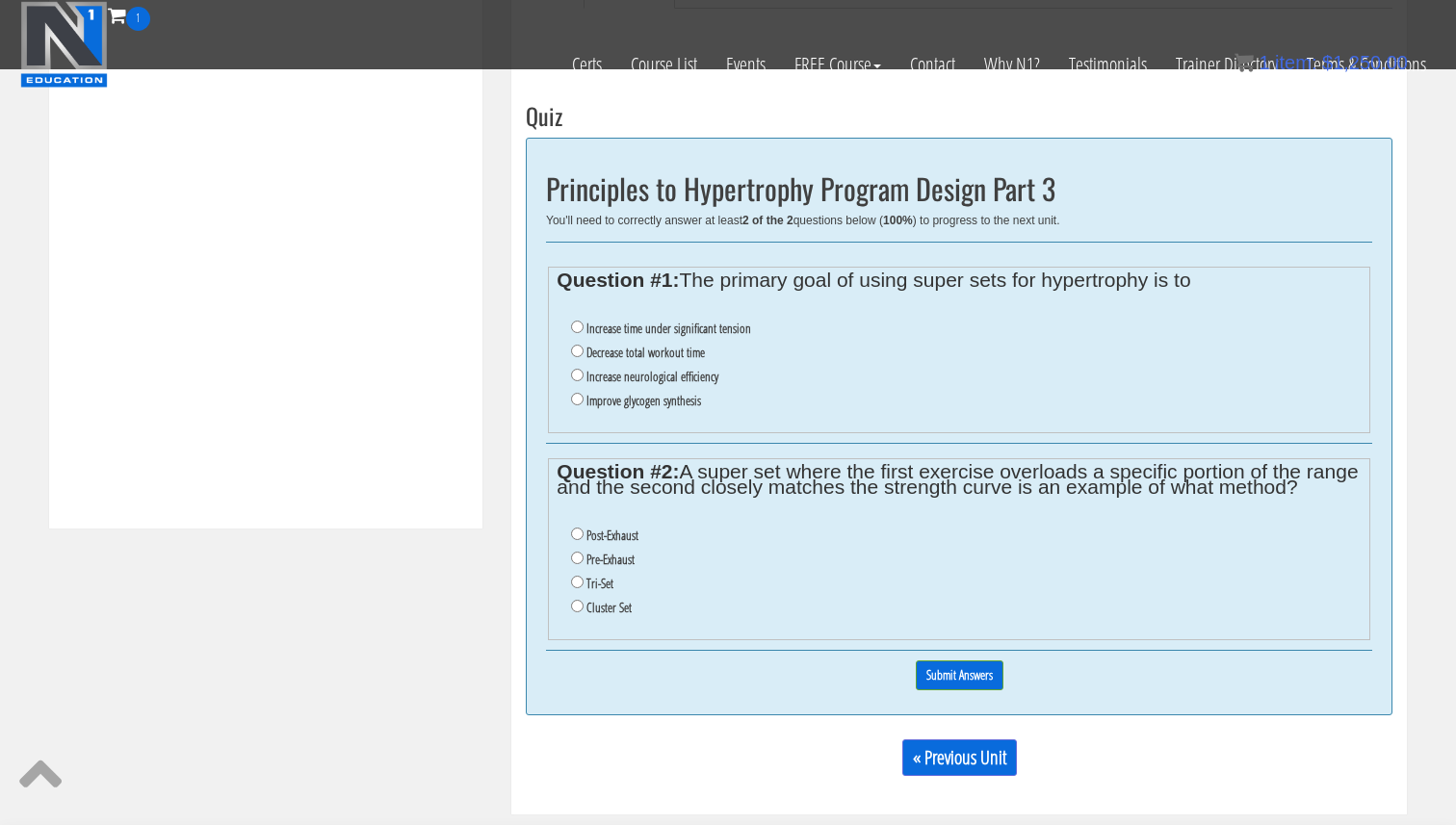
click at [620, 330] on label "Increase time under significant tension" at bounding box center [669, 328] width 165 height 16
click at [584, 330] on input "Increase time under significant tension" at bounding box center [577, 326] width 13 height 13
radio input "true"
click at [628, 563] on label "Pre-Exhaust" at bounding box center [610, 559] width 48 height 16
click at [584, 563] on input "Pre-Exhaust" at bounding box center [577, 558] width 13 height 13
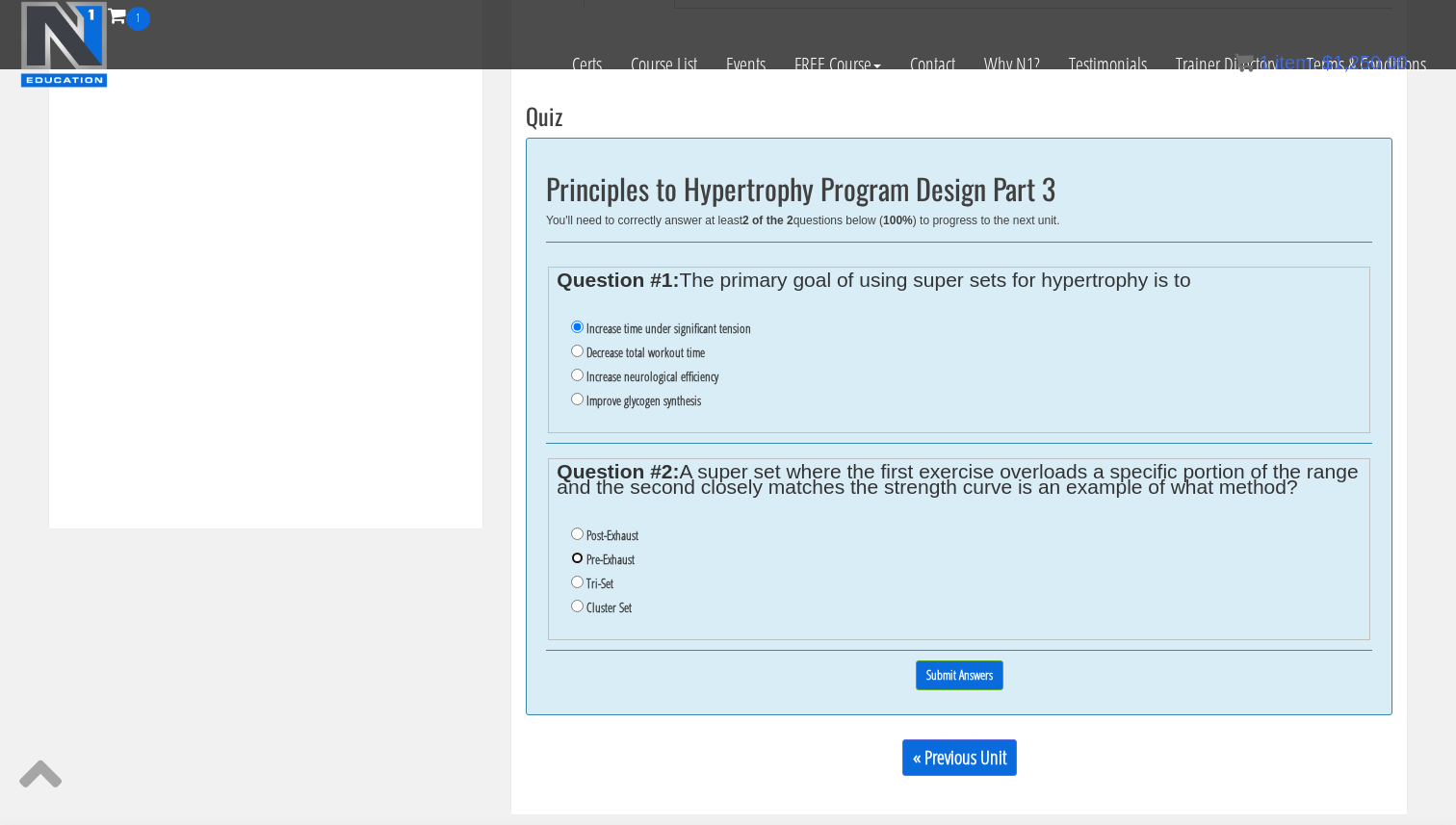
radio input "true"
click at [969, 670] on input "Submit Answers" at bounding box center [959, 675] width 87 height 29
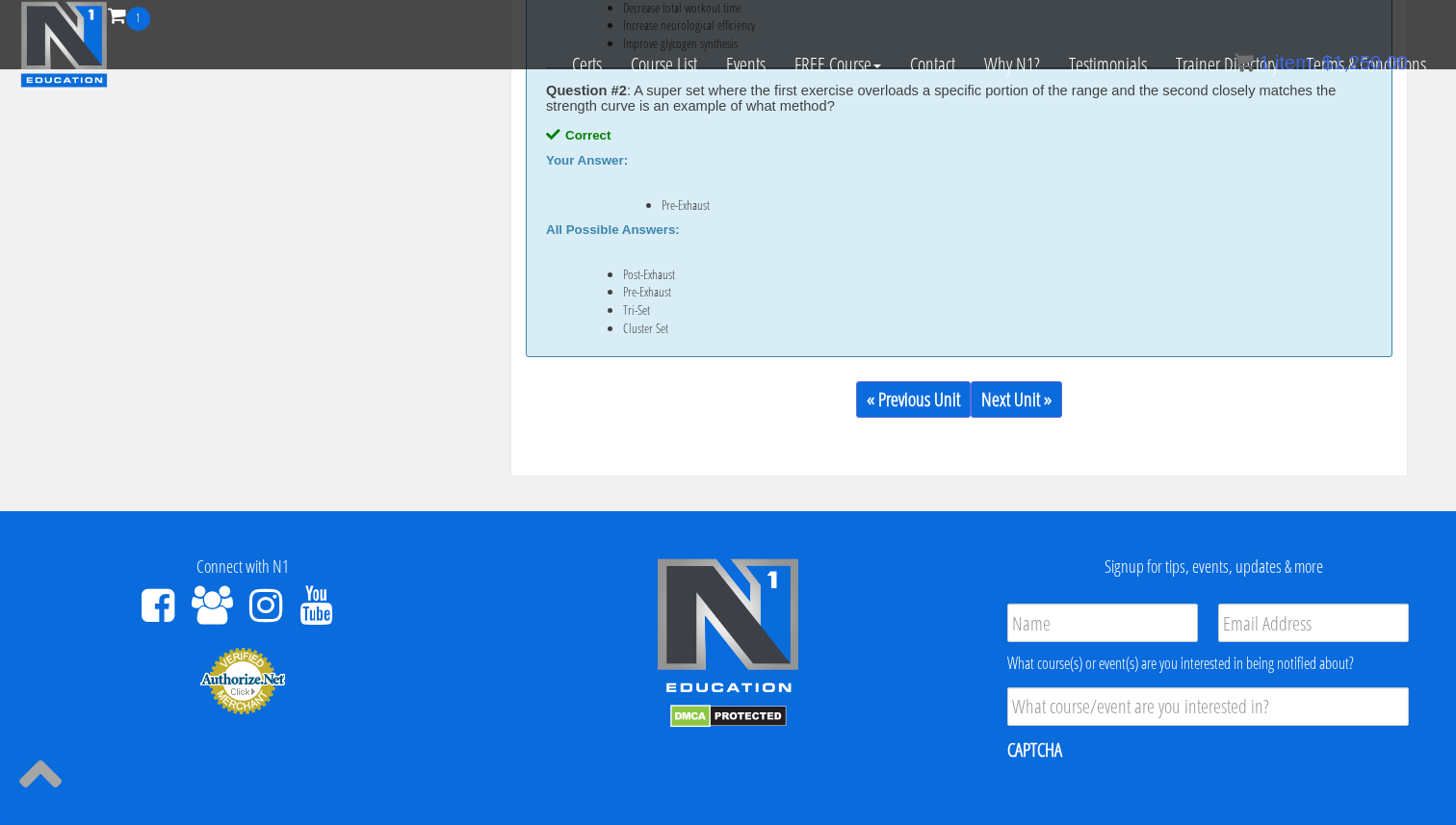
scroll to position [1279, 0]
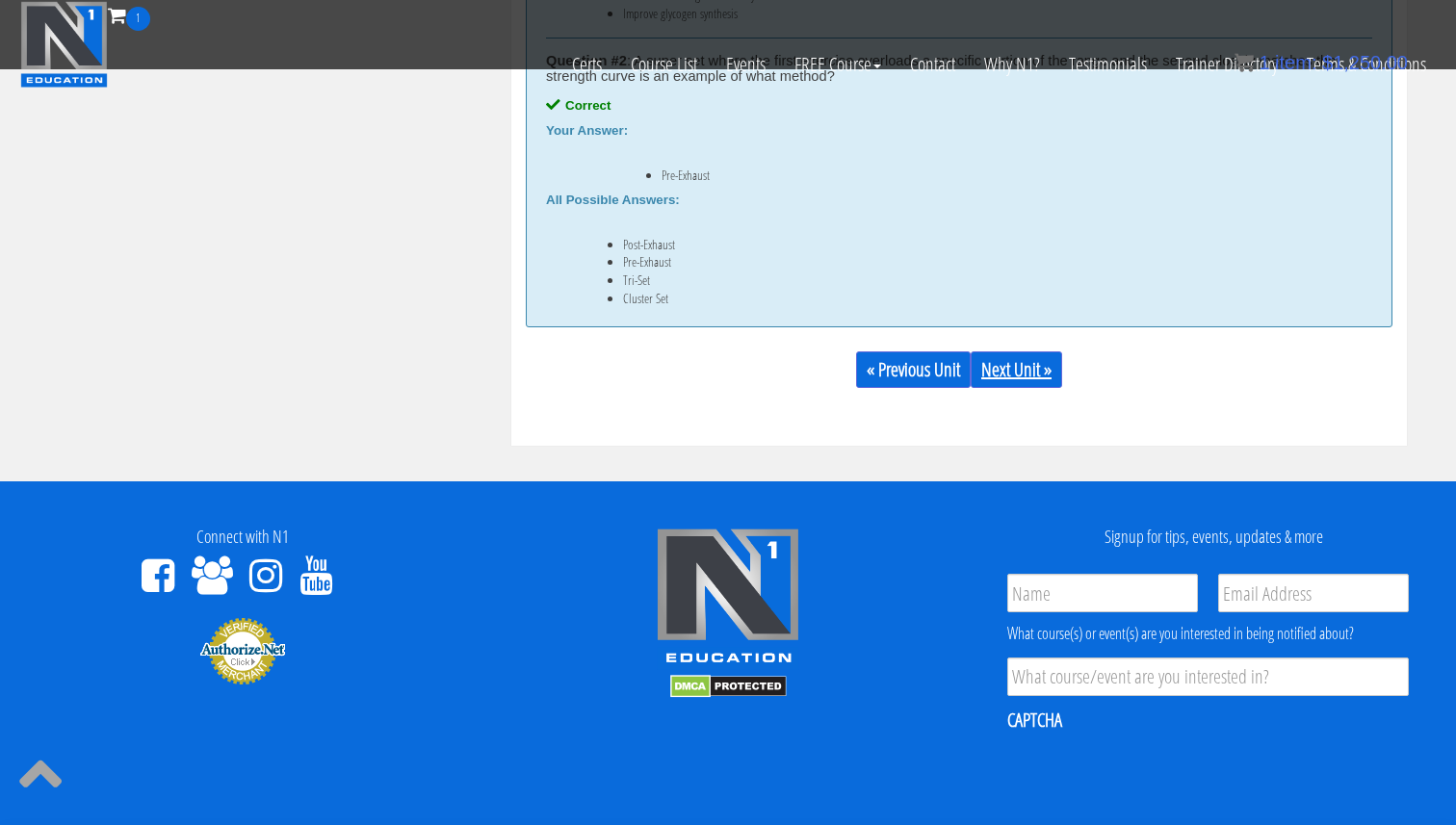
click at [1015, 378] on link "Next Unit »" at bounding box center [1016, 369] width 91 height 36
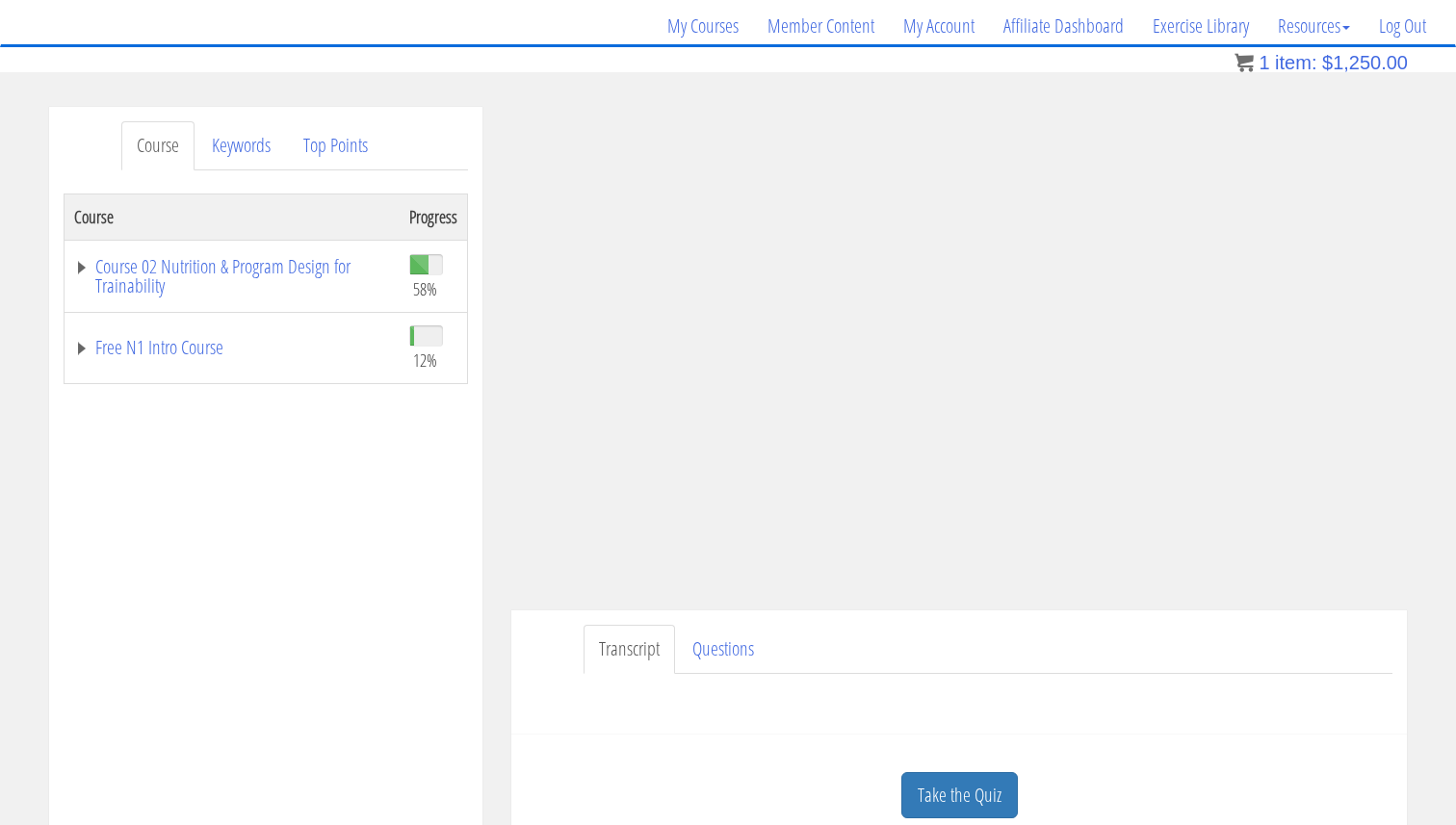
scroll to position [162, 0]
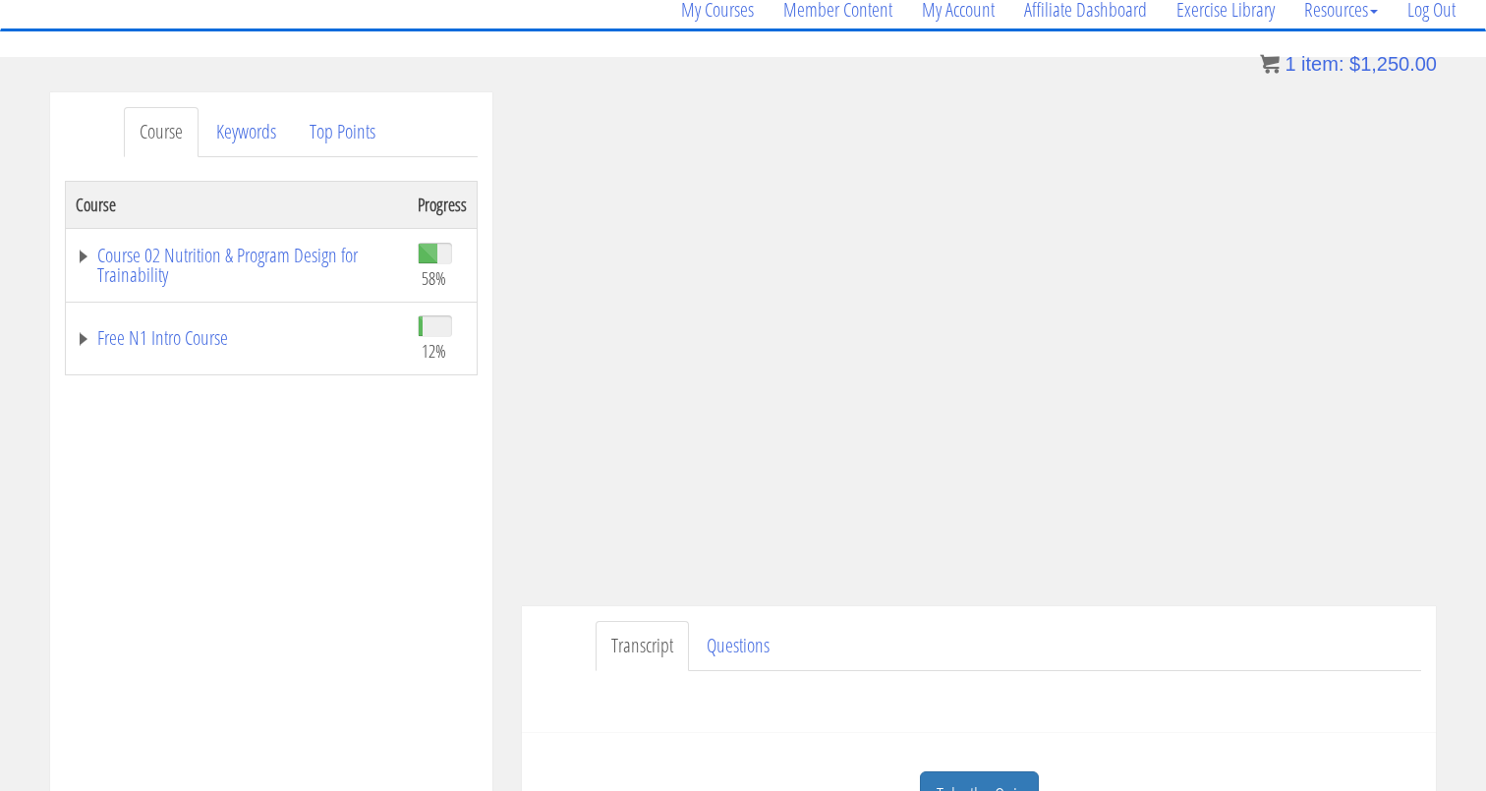
click at [466, 452] on div "Course Progress Course 02 Nutrition & Program Design for Trainability 58% Modul…" at bounding box center [271, 672] width 413 height 983
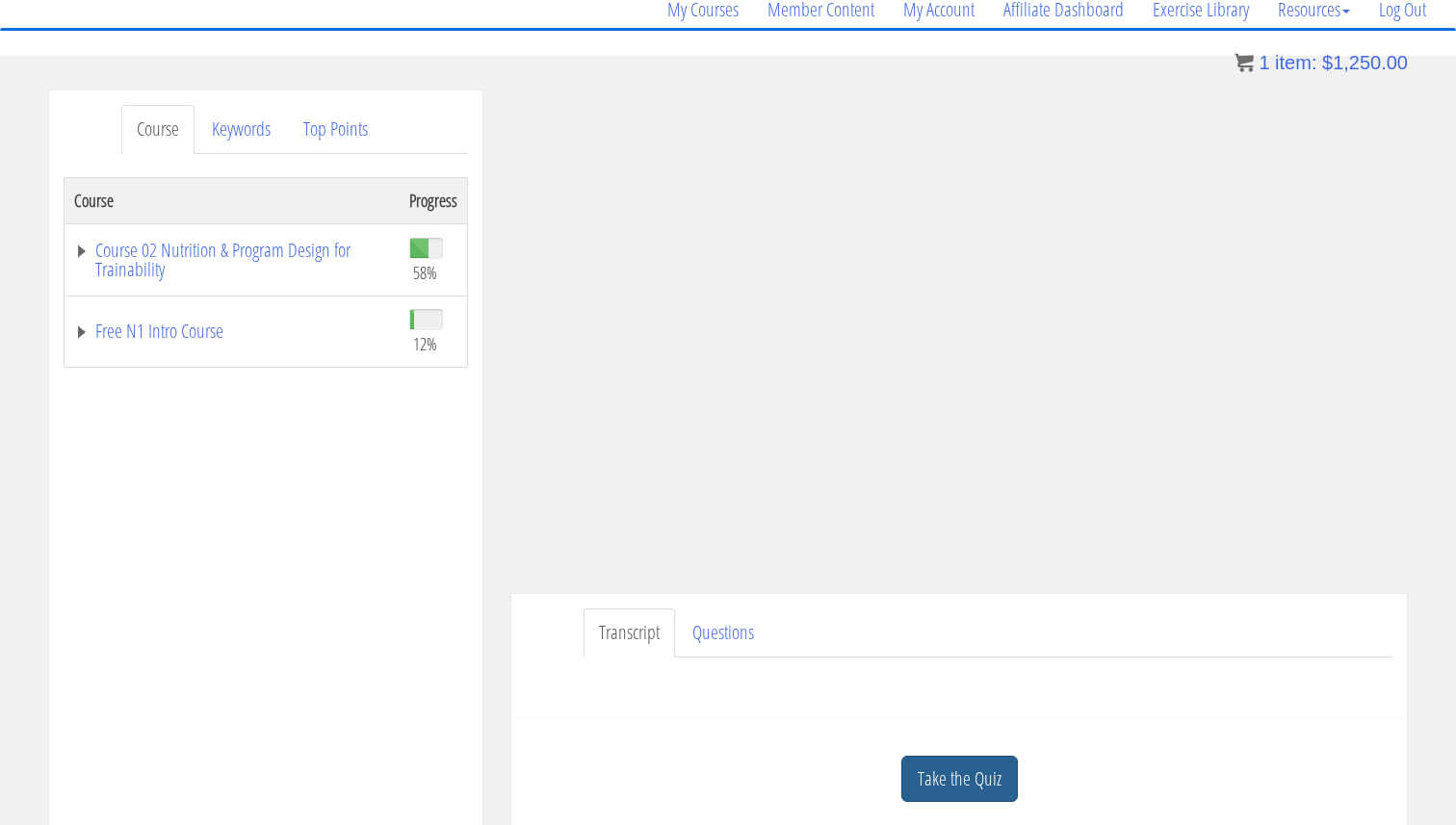
click at [948, 761] on link "Take the Quiz" at bounding box center [959, 780] width 117 height 47
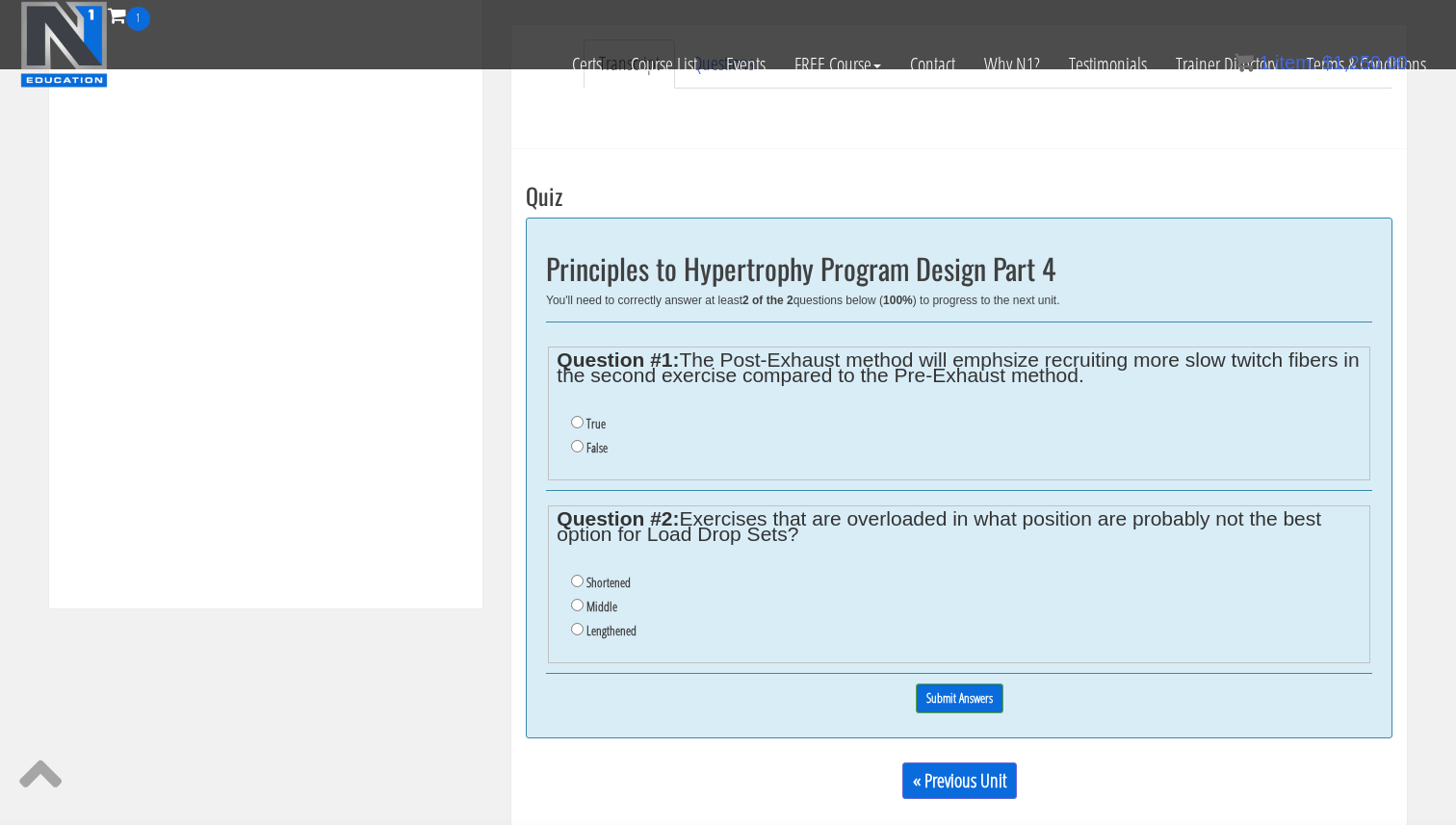
scroll to position [627, 0]
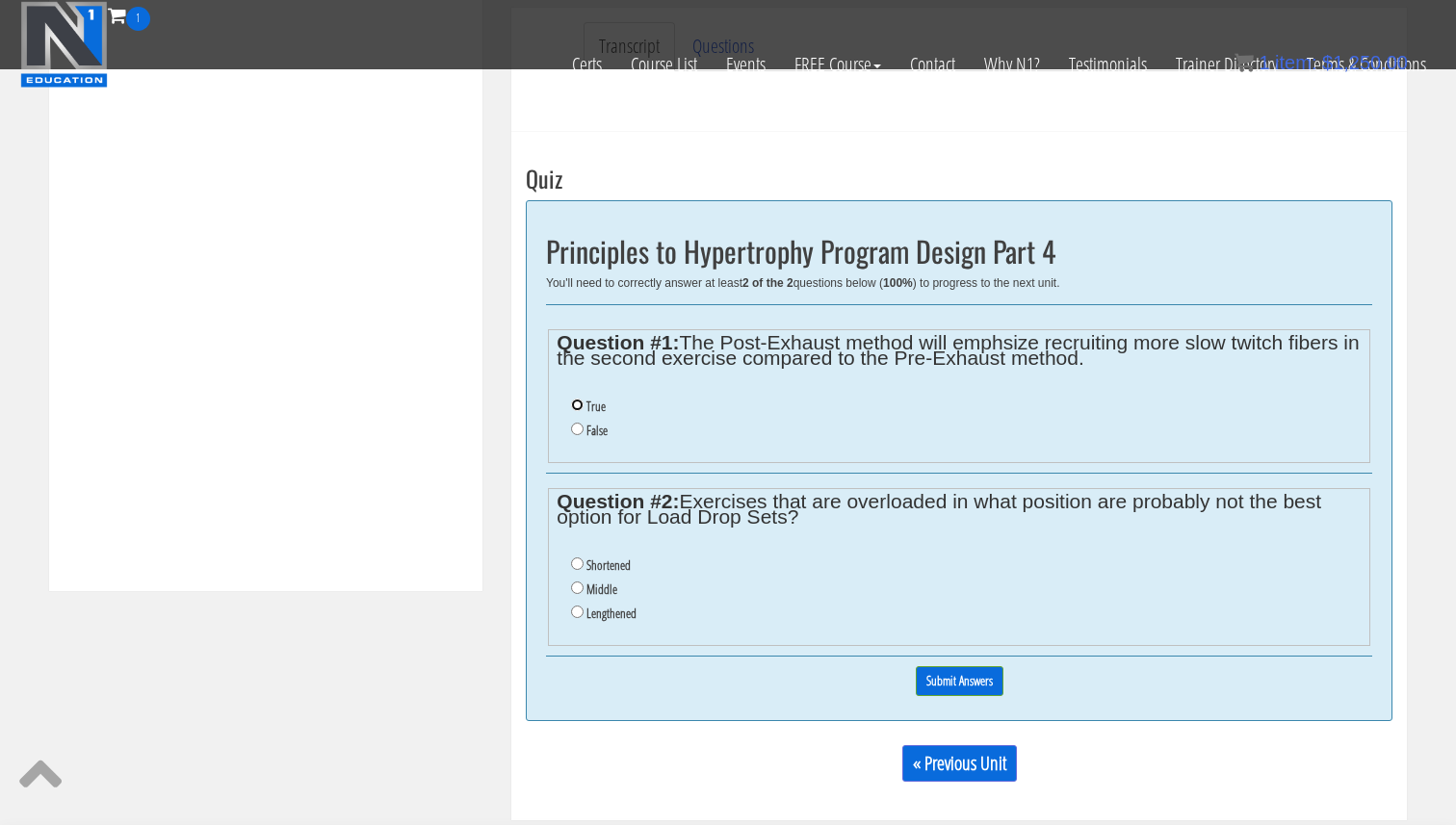
click at [578, 405] on input "True" at bounding box center [577, 405] width 13 height 13
radio input "true"
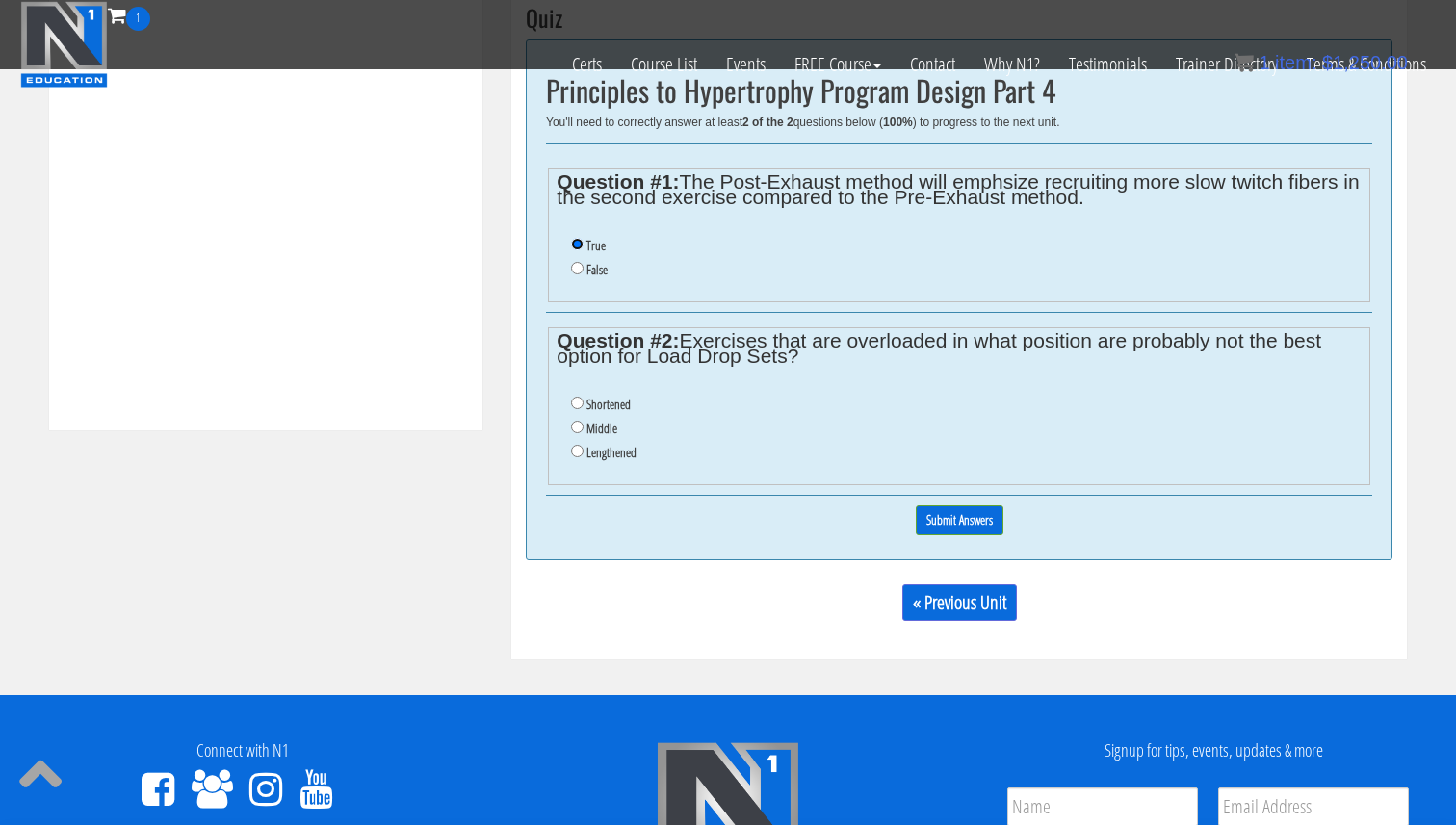
scroll to position [789, 0]
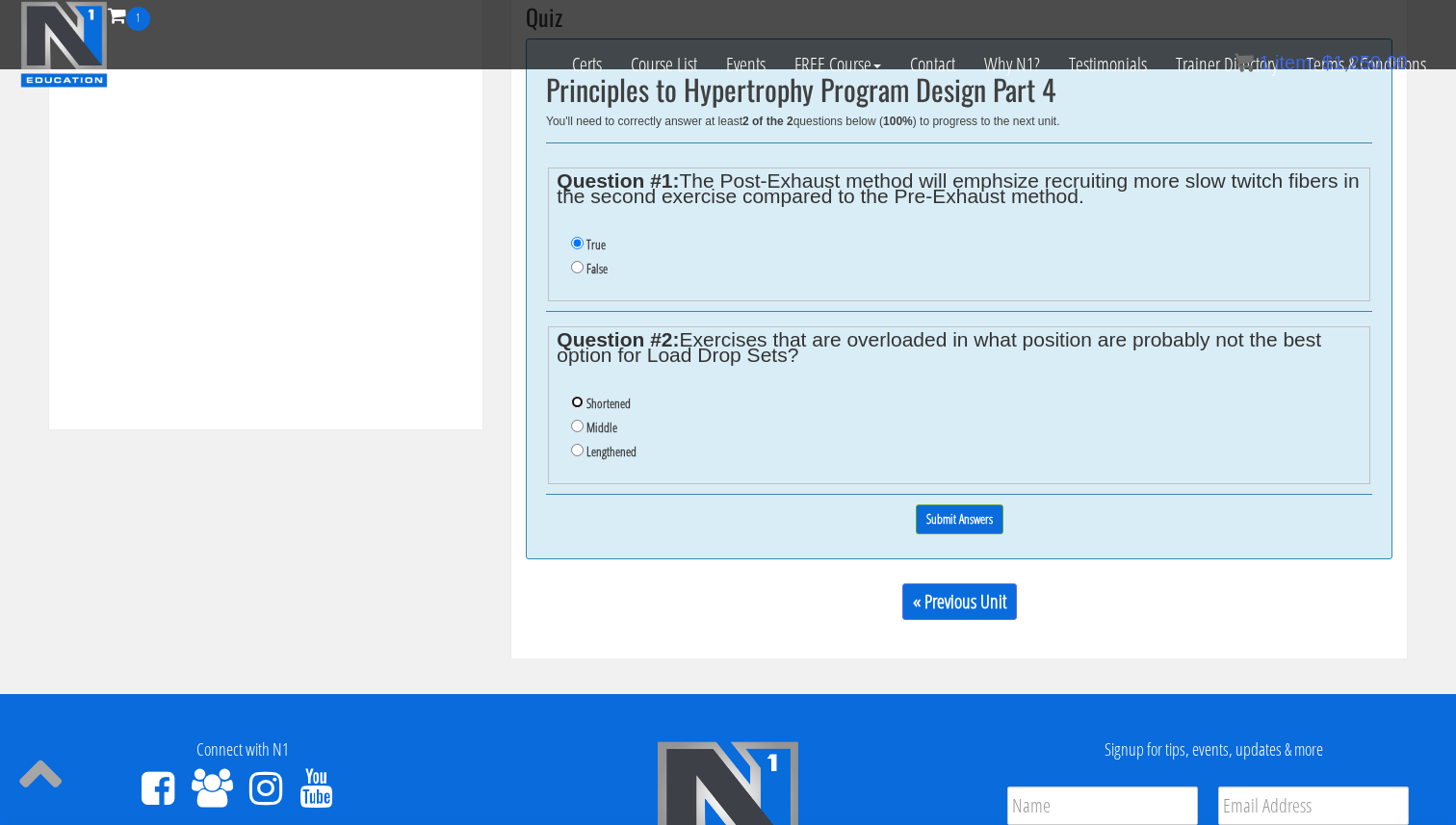
click at [577, 401] on input "Shortened" at bounding box center [577, 402] width 13 height 13
radio input "true"
click at [979, 515] on input "Submit Answers" at bounding box center [959, 519] width 87 height 29
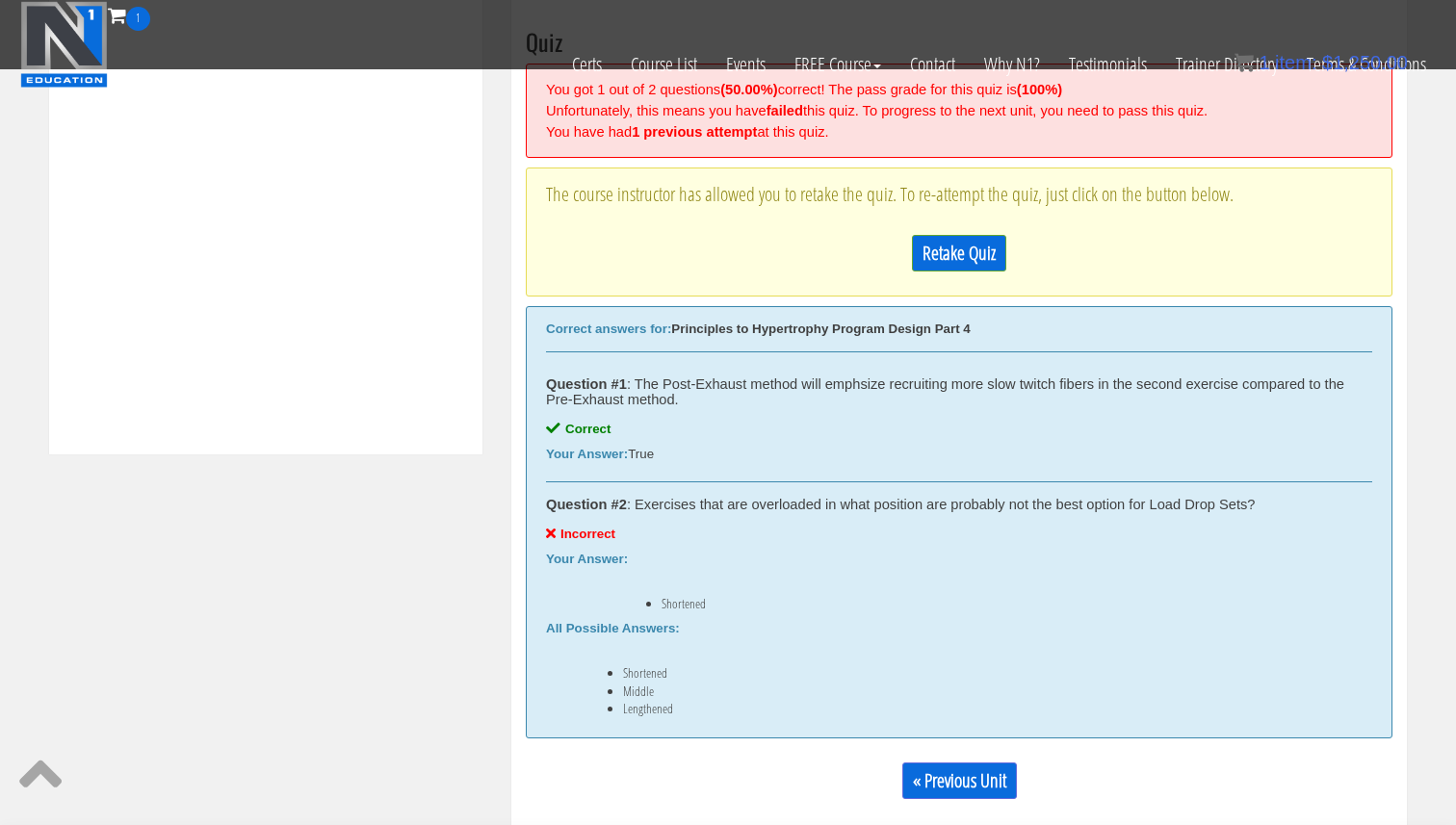
scroll to position [731, 0]
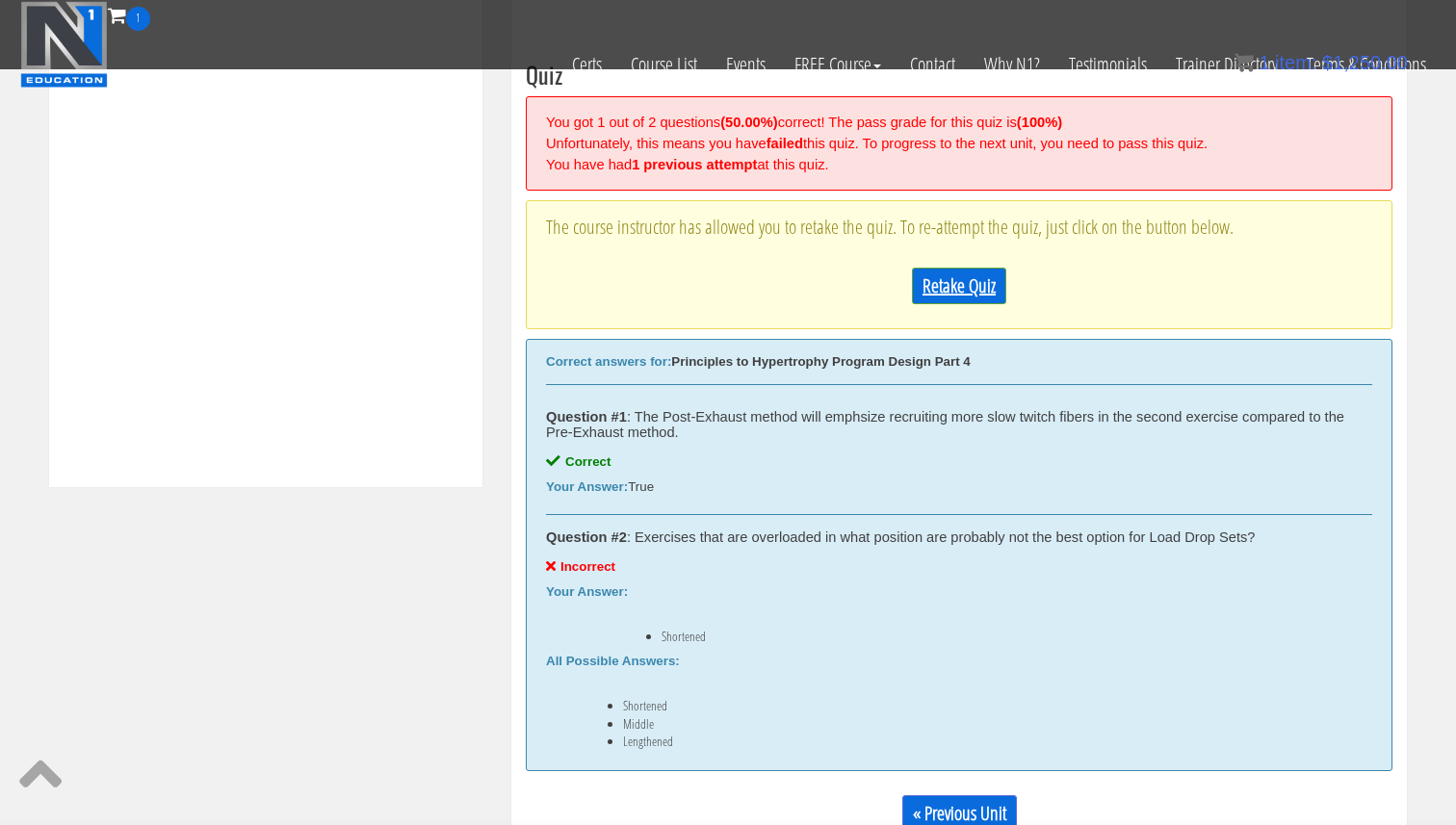
click at [953, 280] on link "Retake Quiz" at bounding box center [959, 285] width 94 height 36
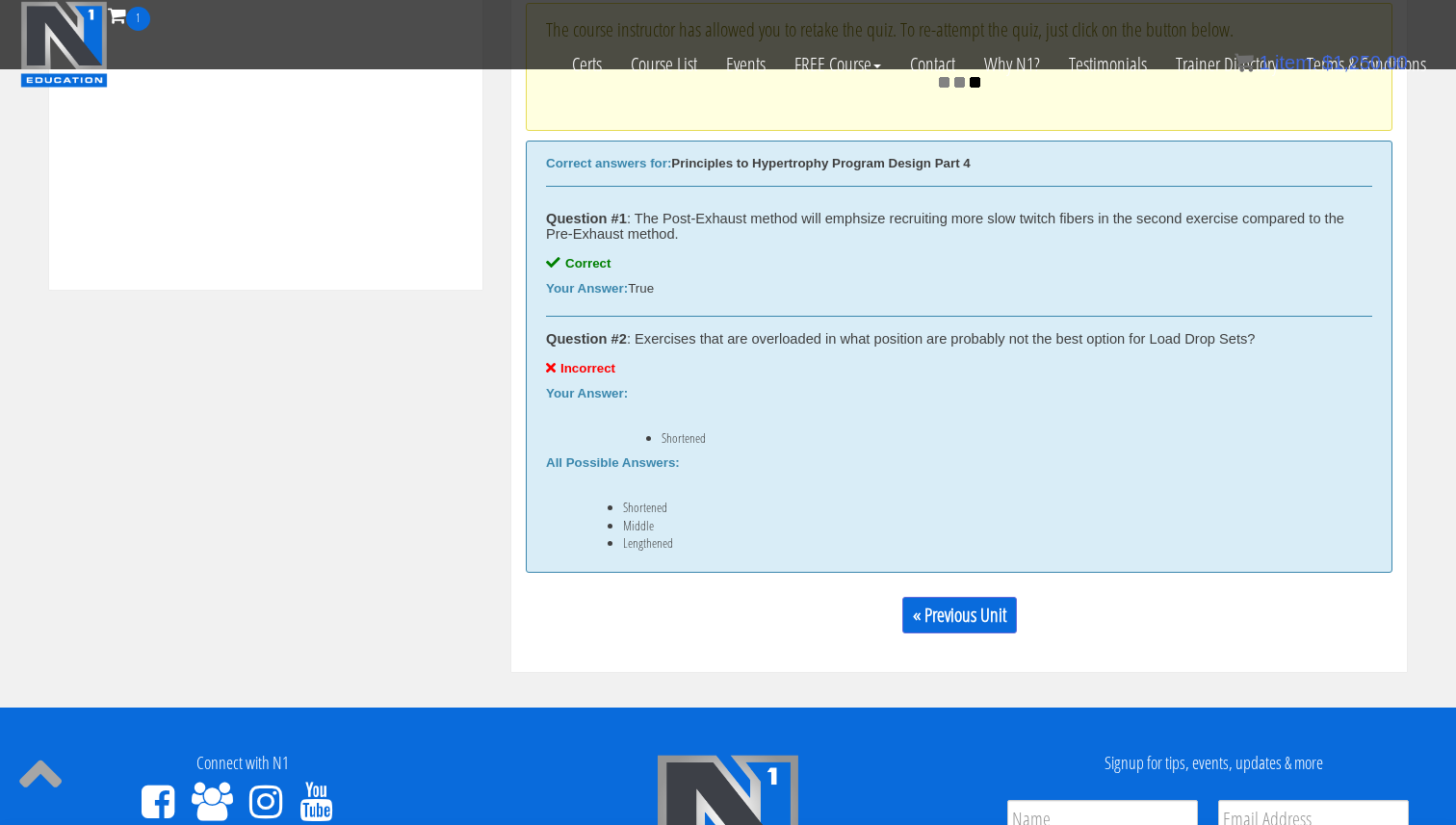
scroll to position [929, 0]
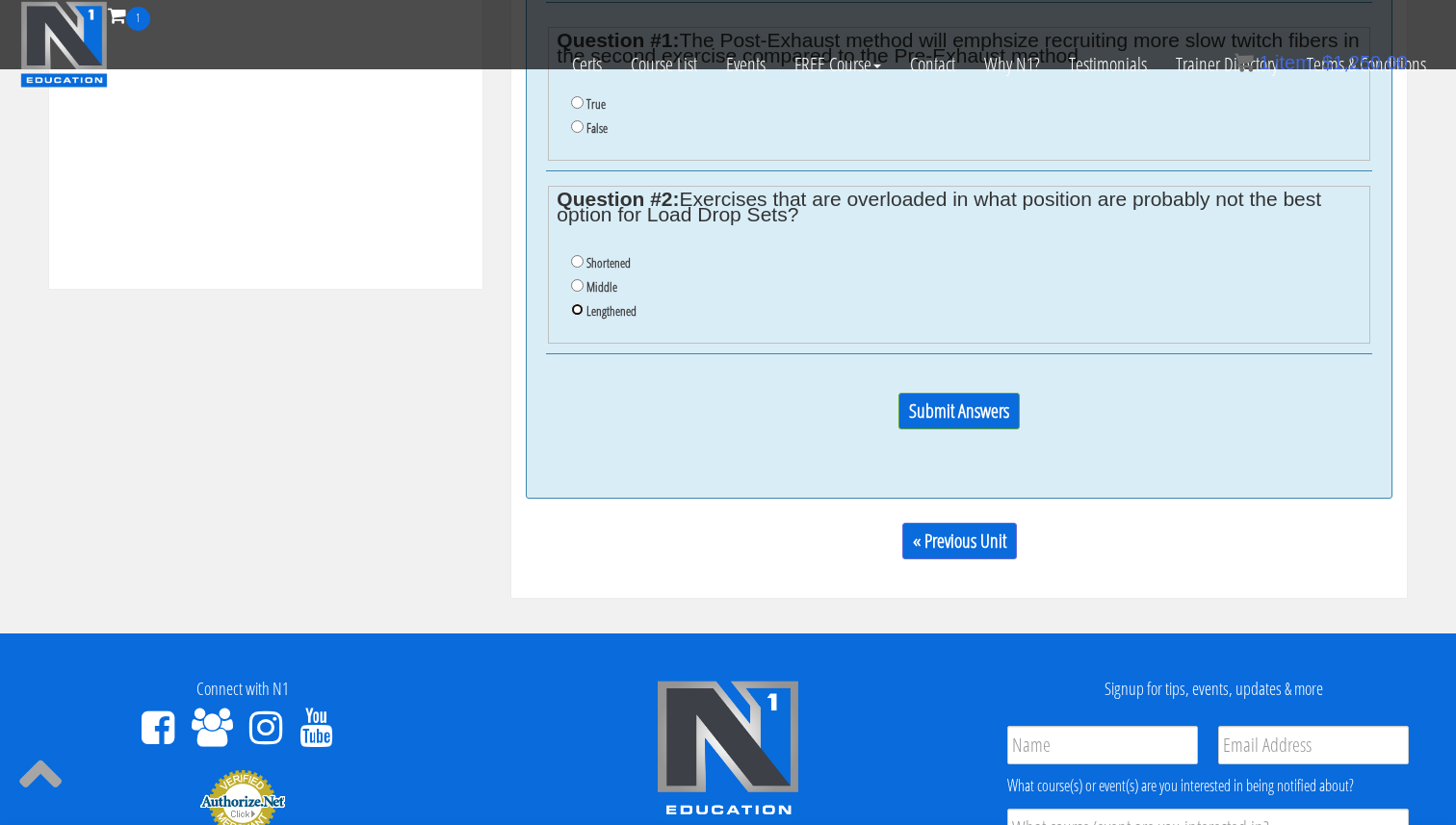
click at [572, 308] on input "Lengthened" at bounding box center [577, 310] width 13 height 13
radio input "true"
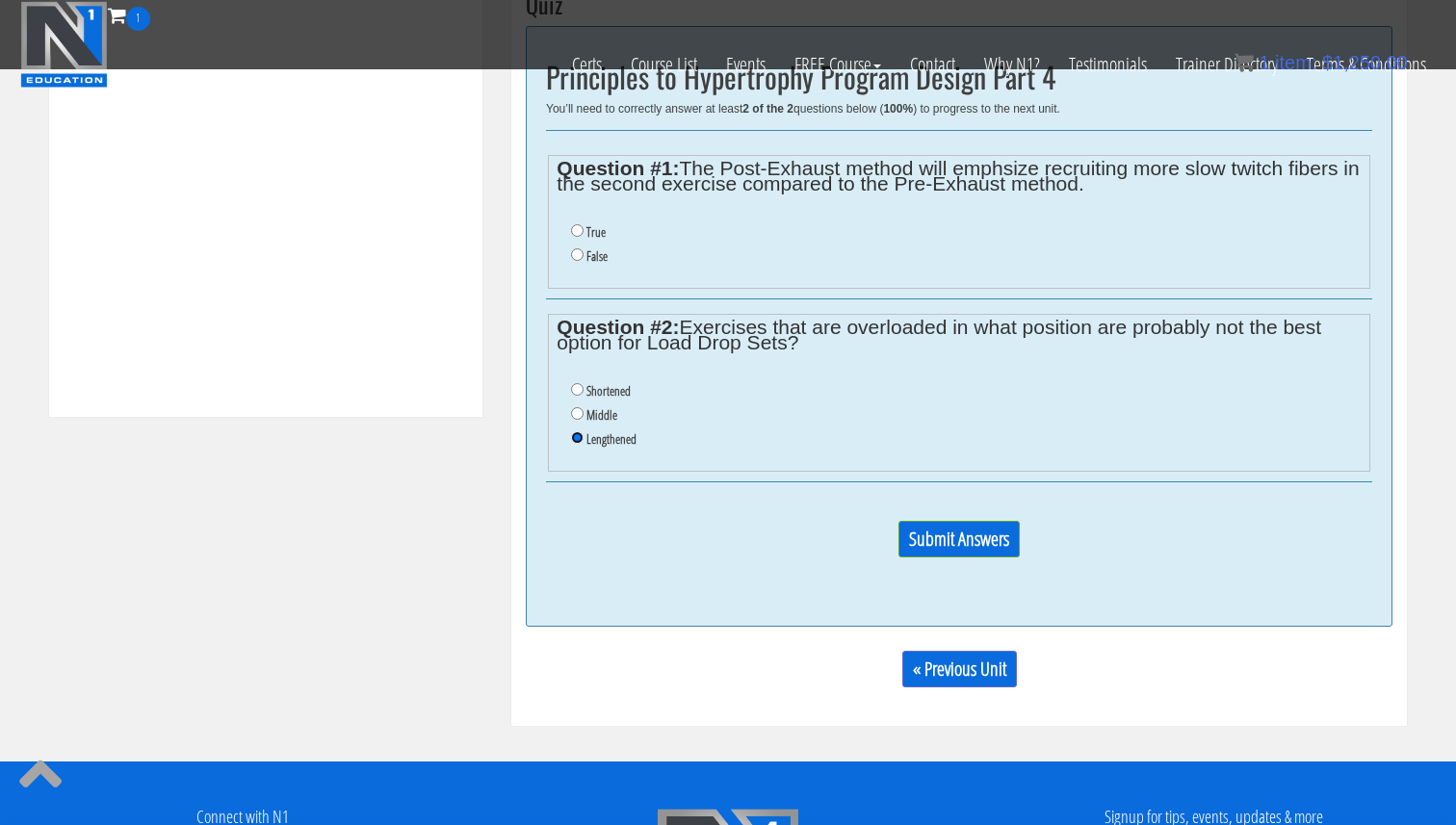
scroll to position [776, 0]
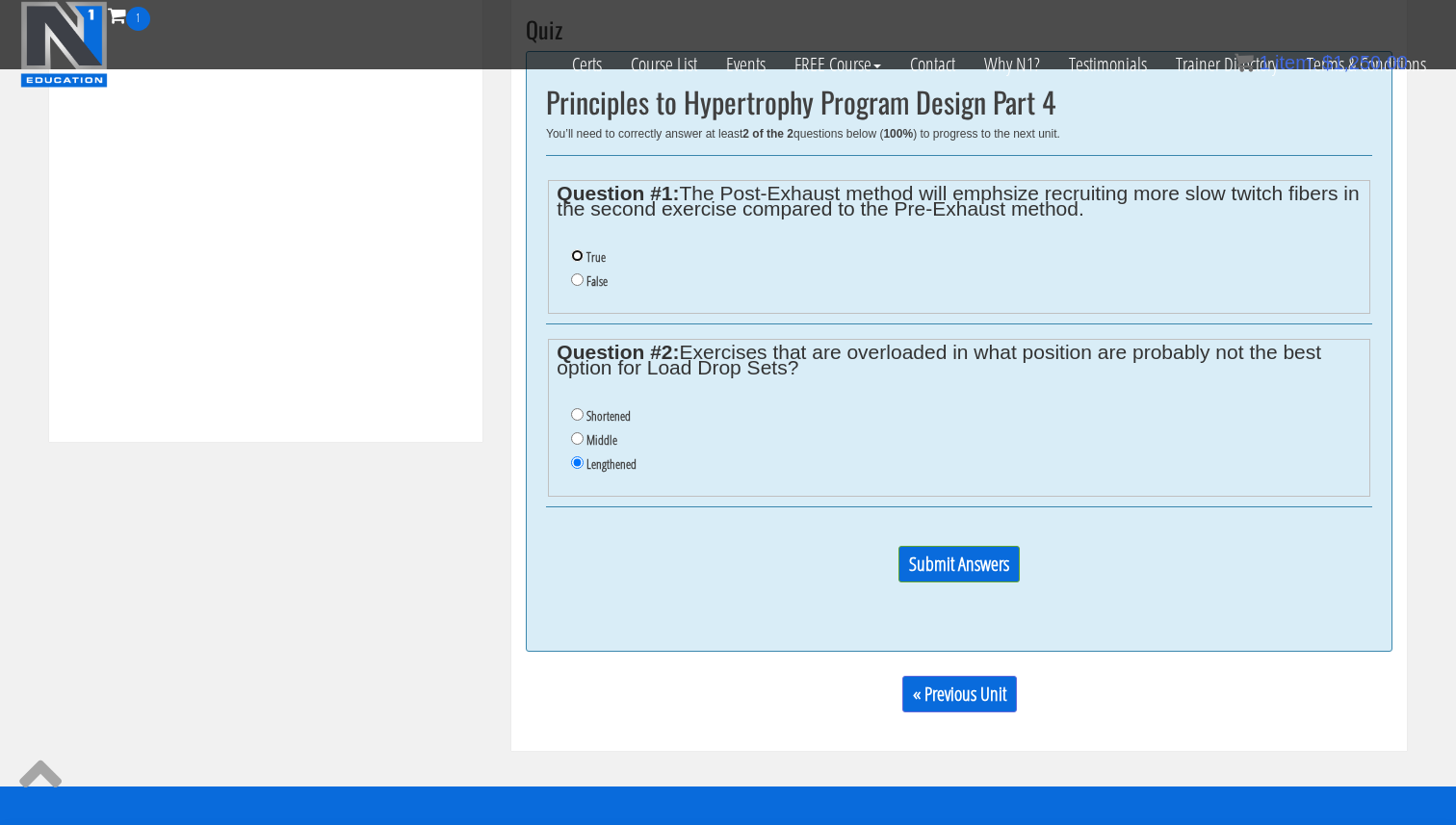
click at [573, 253] on input "True" at bounding box center [577, 256] width 13 height 13
radio input "true"
click at [906, 557] on input "Submit Answers" at bounding box center [959, 563] width 121 height 36
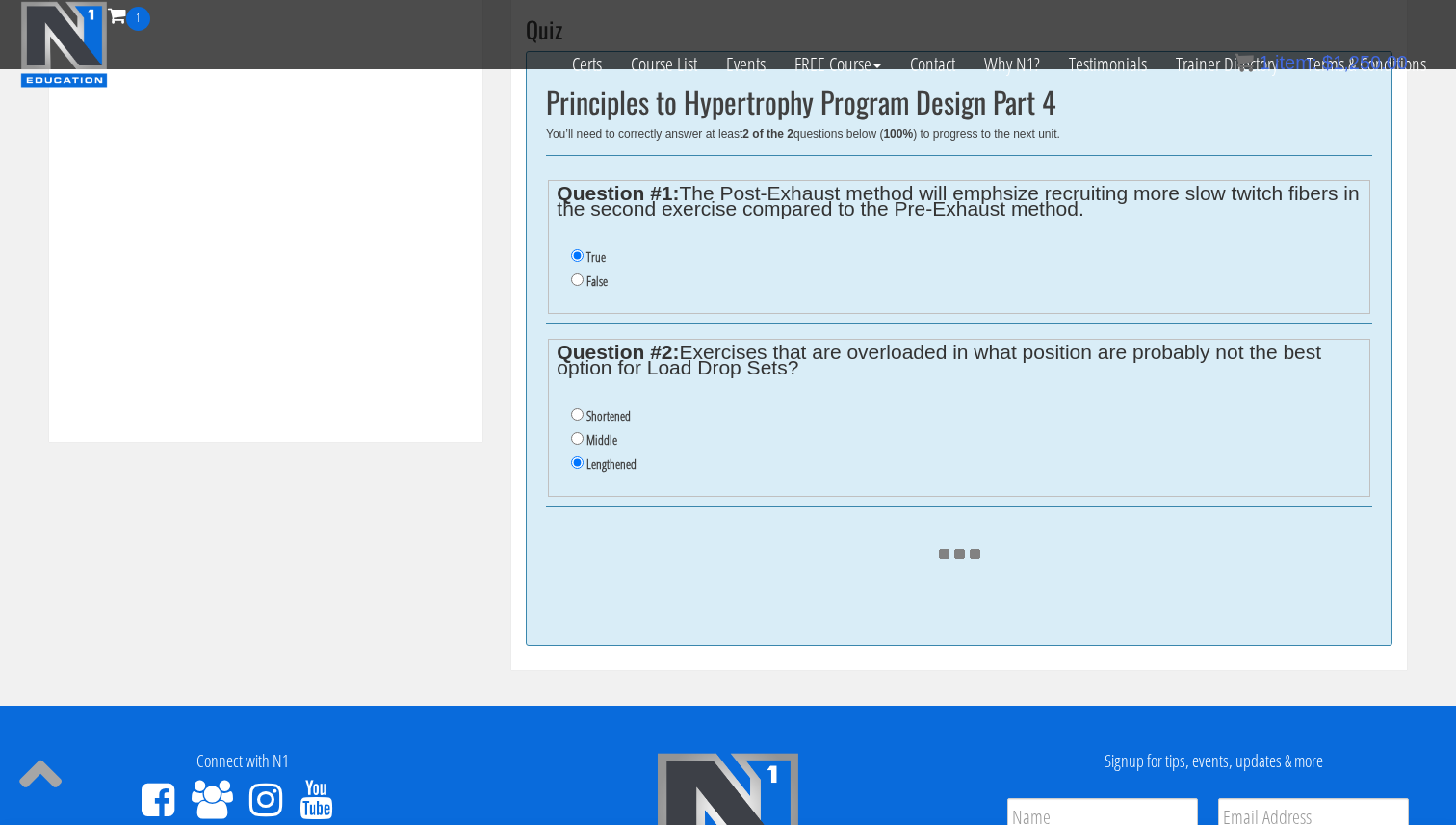
scroll to position [731, 0]
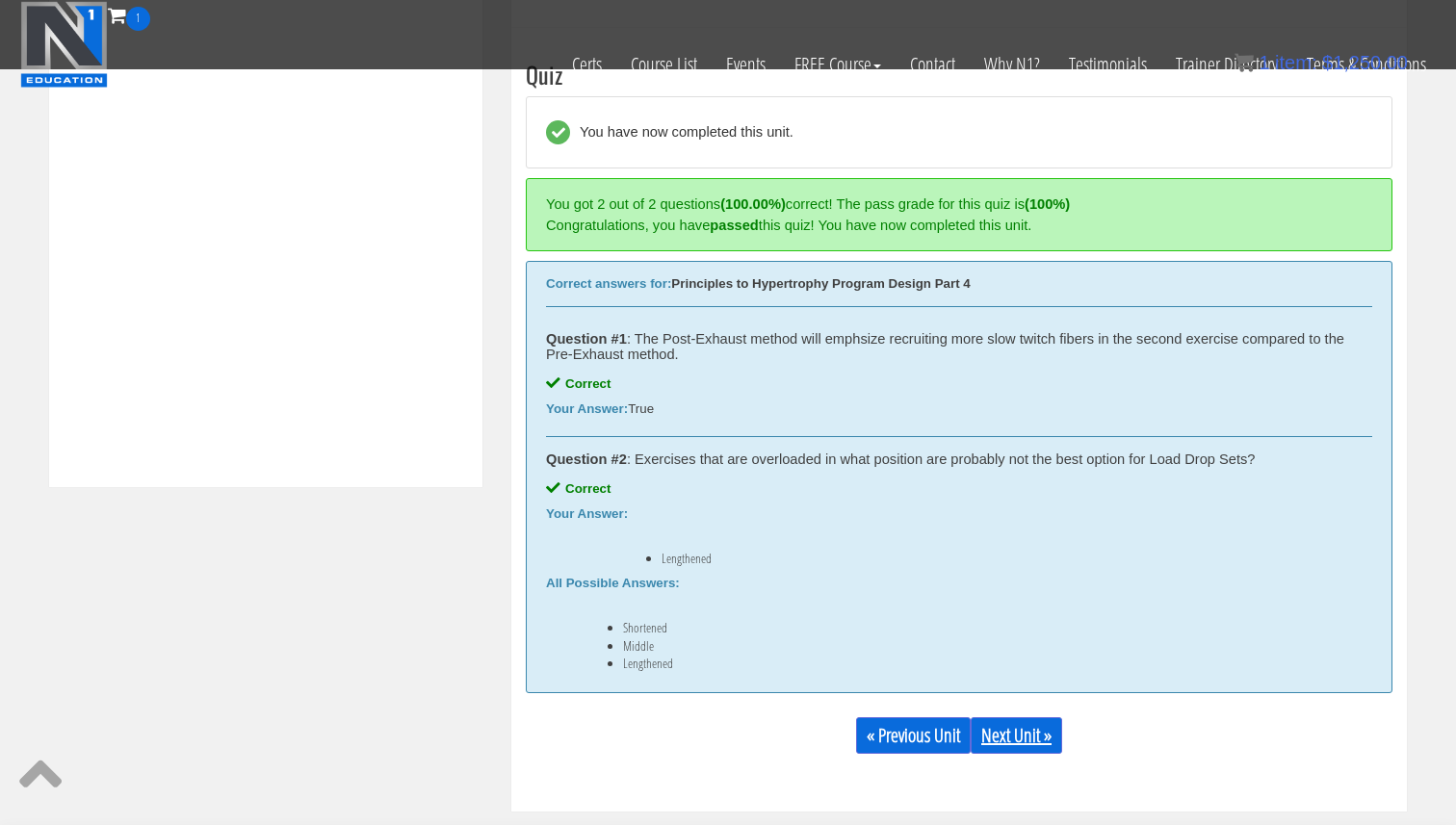
click at [1024, 727] on link "Next Unit »" at bounding box center [1016, 735] width 91 height 36
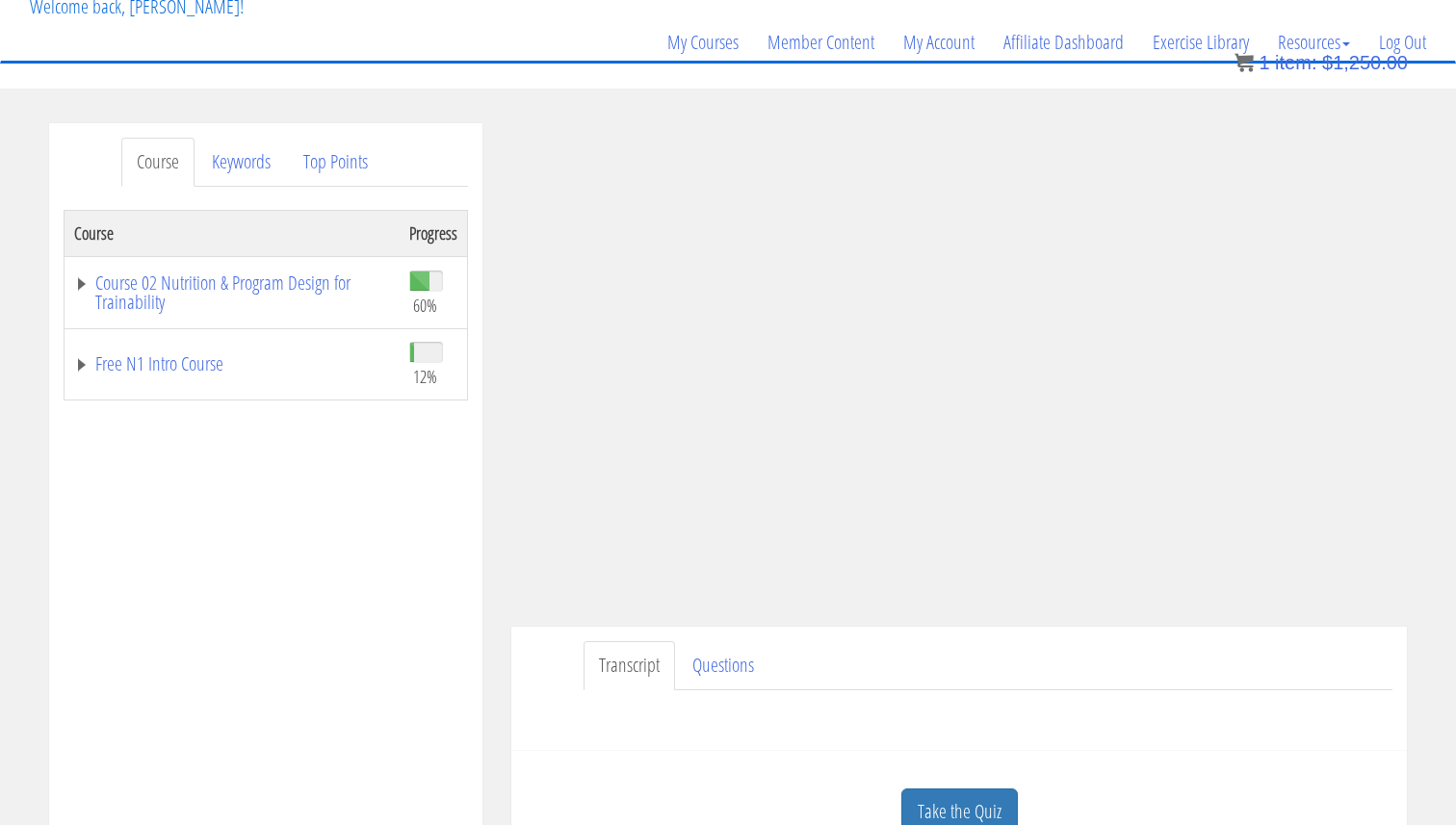
scroll to position [141, 0]
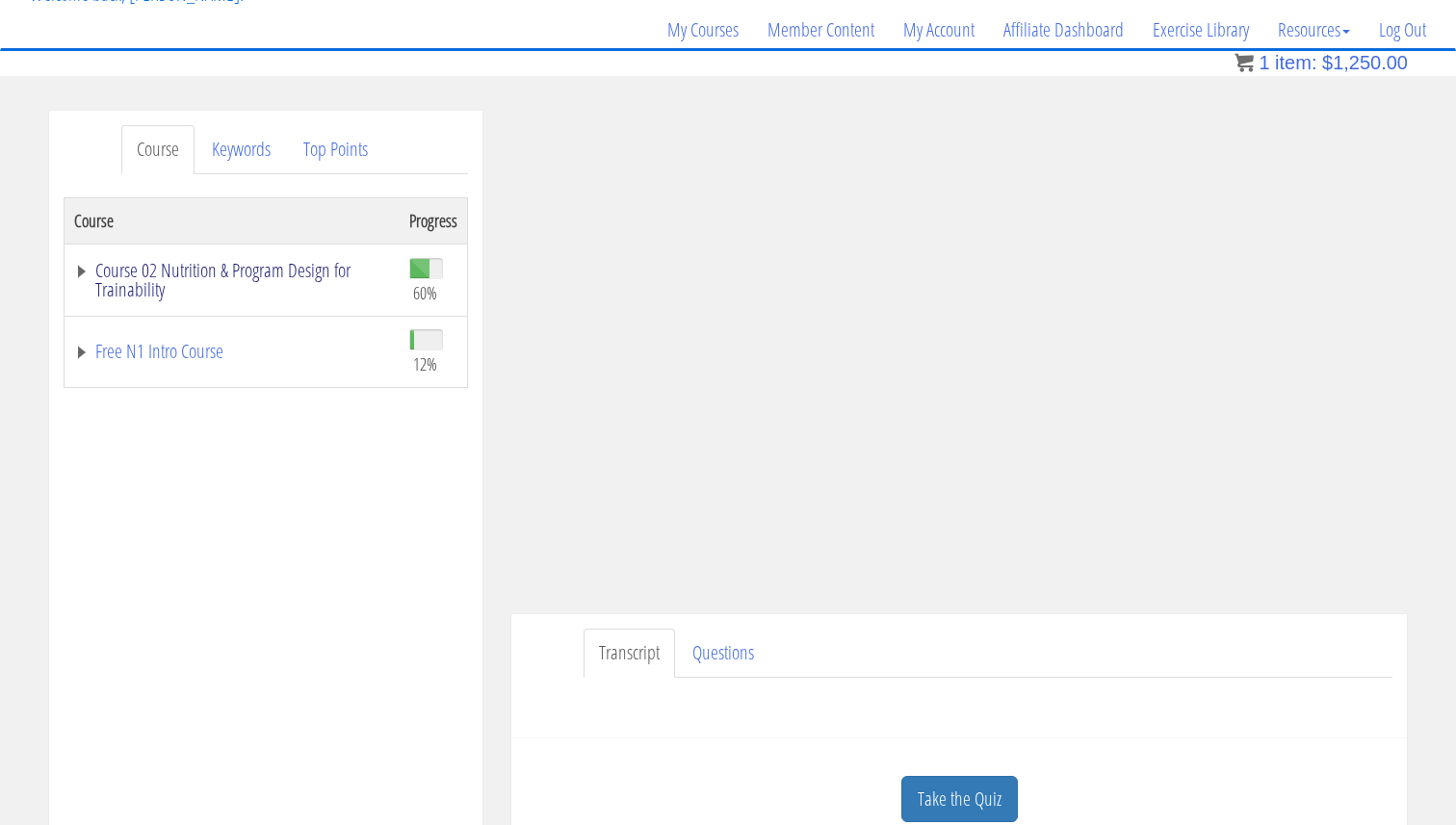
click at [293, 268] on link "Course 02 Nutrition & Program Design for Trainability" at bounding box center [232, 279] width 315 height 38
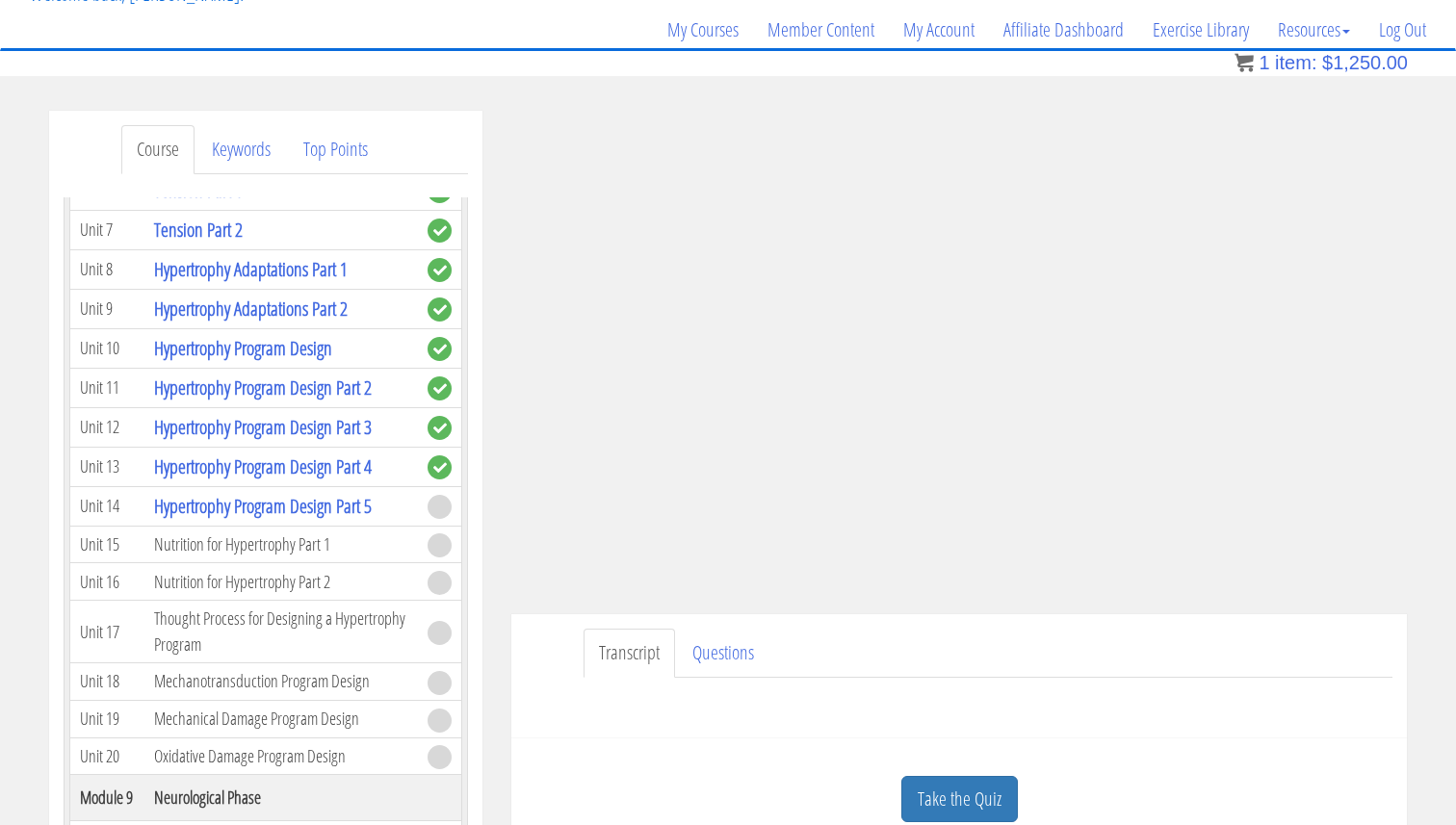
scroll to position [2876, 0]
